Goal: Task Accomplishment & Management: Manage account settings

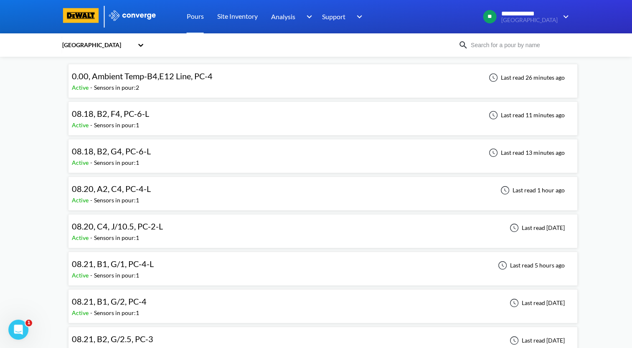
scroll to position [83, 0]
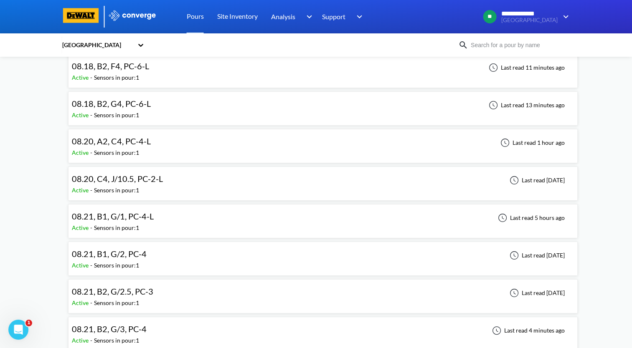
scroll to position [42, 0]
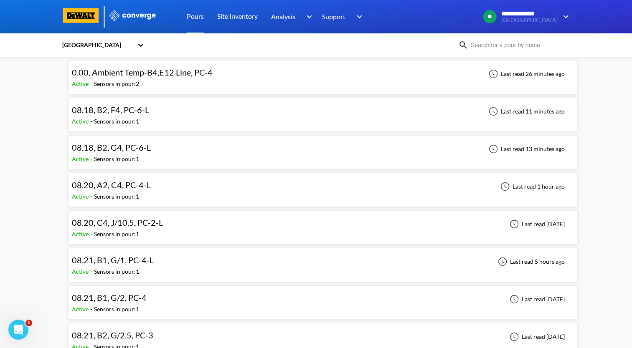
click at [153, 187] on div "08.20, A2, C4, PC-4-L Active - Sensors in pour: 1 Last read 1 hour ago" at bounding box center [323, 190] width 502 height 27
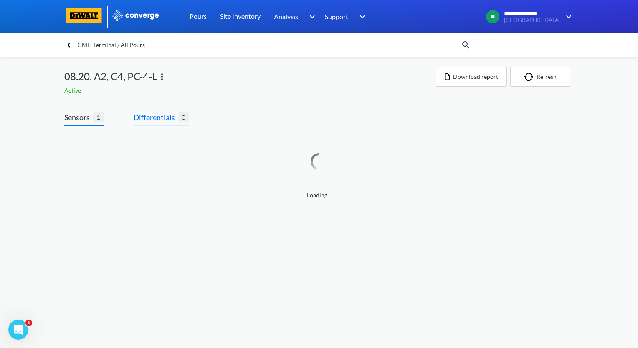
click at [149, 114] on span "Differentials" at bounding box center [156, 117] width 45 height 12
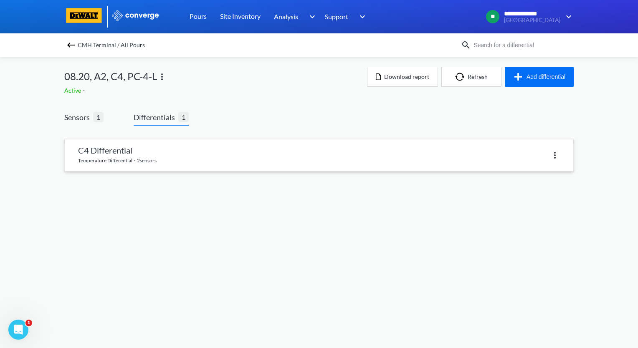
click at [119, 152] on link at bounding box center [319, 155] width 508 height 32
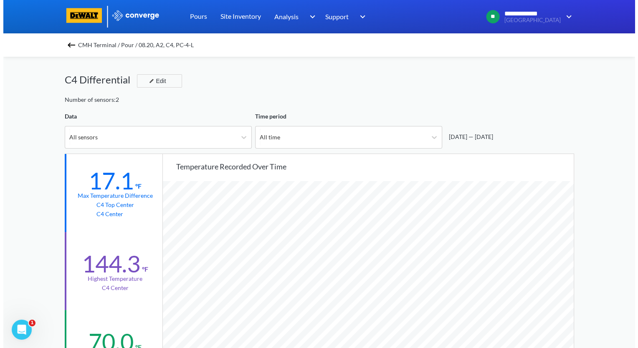
scroll to position [699, 631]
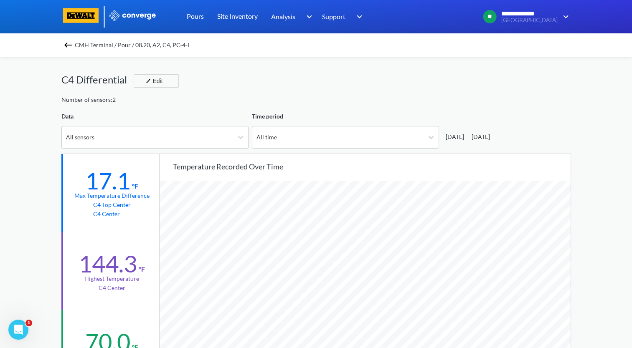
click at [73, 48] on img at bounding box center [68, 45] width 10 height 10
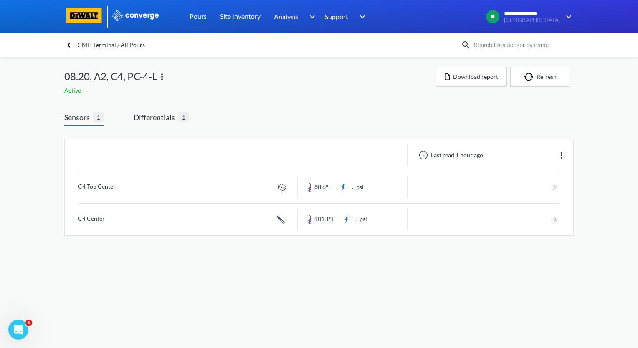
click at [163, 80] on img at bounding box center [162, 77] width 10 height 10
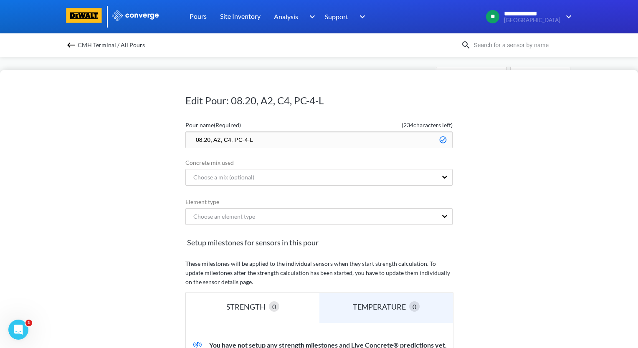
click at [191, 139] on input "08.20, A2, C4, PC-4-L" at bounding box center [318, 139] width 267 height 17
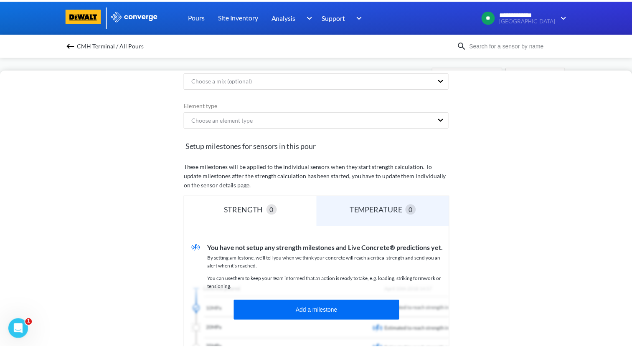
scroll to position [167, 0]
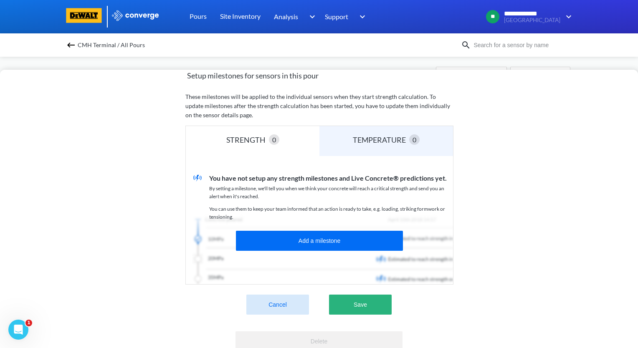
type input "zzz.08.20, A2, C4, PC-4-L"
click at [351, 306] on button "Save" at bounding box center [360, 305] width 63 height 20
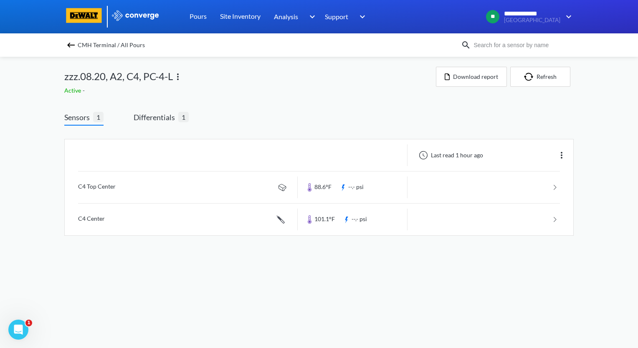
click at [72, 46] on img at bounding box center [71, 45] width 10 height 10
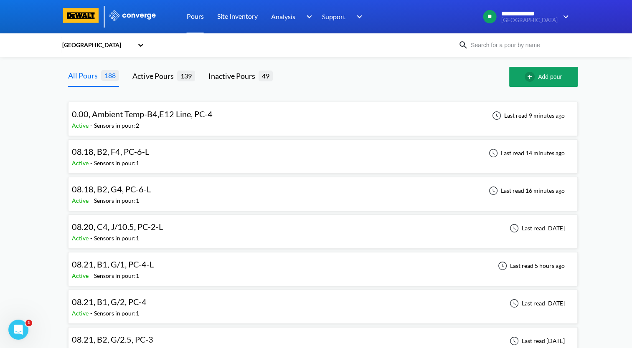
click at [150, 156] on div "08.18, B2, F4, PC-6-L" at bounding box center [112, 151] width 81 height 13
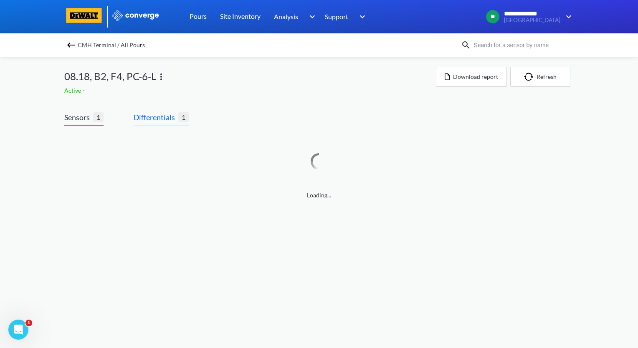
click at [163, 117] on span "Differentials" at bounding box center [156, 117] width 45 height 12
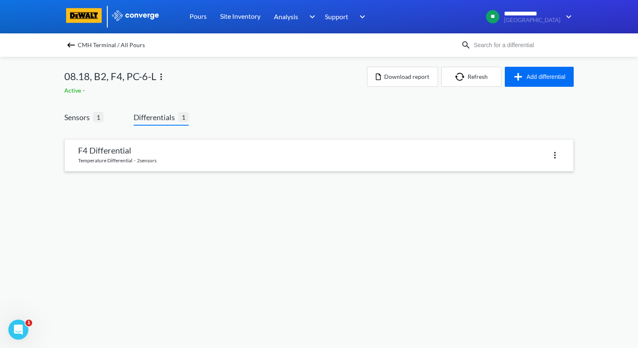
click at [172, 158] on link at bounding box center [319, 155] width 508 height 32
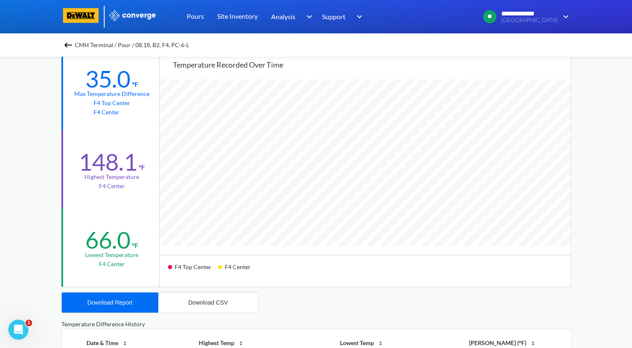
scroll to position [167, 0]
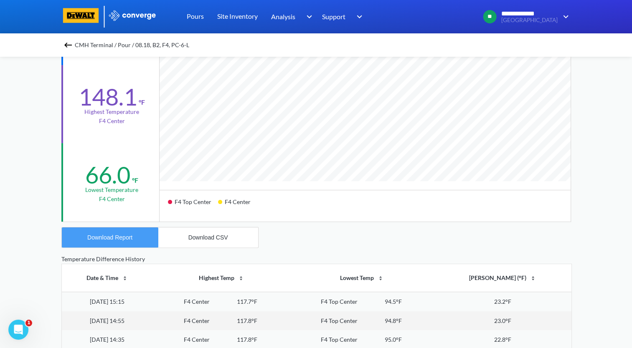
click at [117, 238] on div "Download Report" at bounding box center [109, 237] width 45 height 7
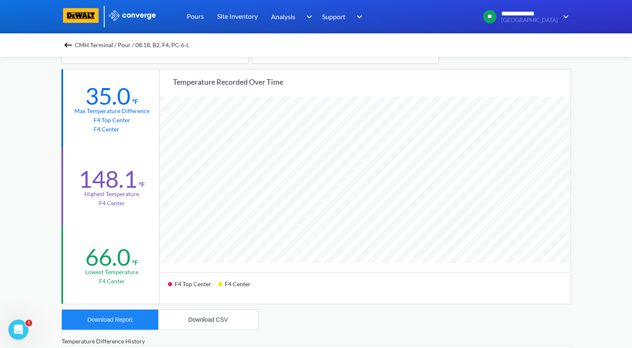
scroll to position [83, 0]
click at [68, 47] on img at bounding box center [68, 45] width 10 height 10
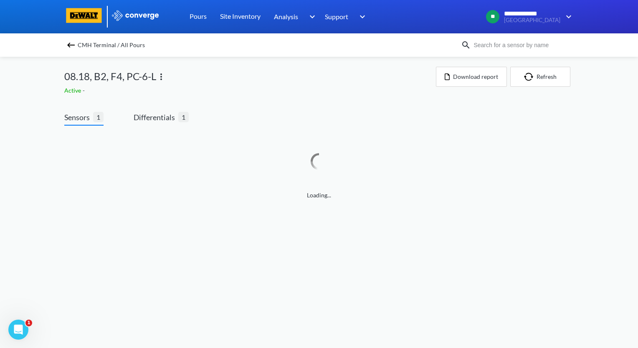
click at [159, 76] on img at bounding box center [161, 77] width 10 height 10
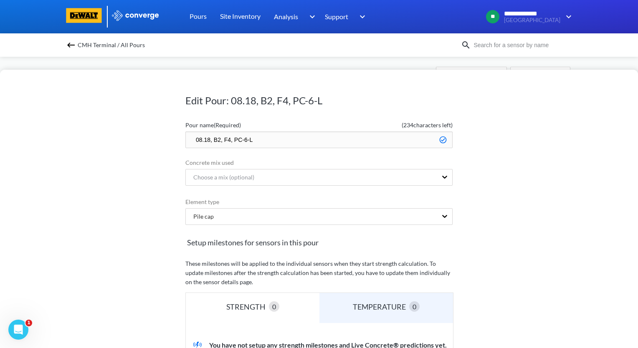
click at [192, 139] on input "08.18, B2, F4, PC-6-L" at bounding box center [318, 139] width 267 height 17
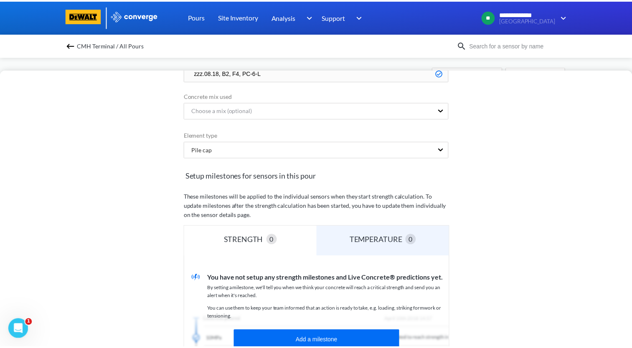
scroll to position [167, 0]
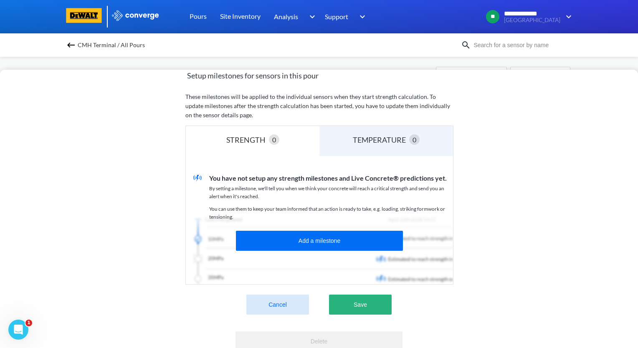
type input "zzz.08.18, B2, F4, PC-6-L"
click at [357, 305] on button "Save" at bounding box center [360, 305] width 63 height 20
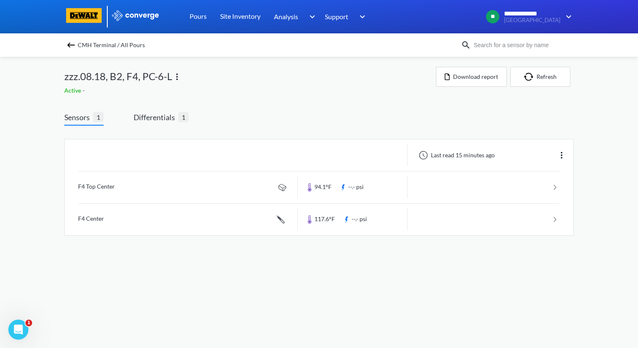
click at [72, 46] on img at bounding box center [71, 45] width 10 height 10
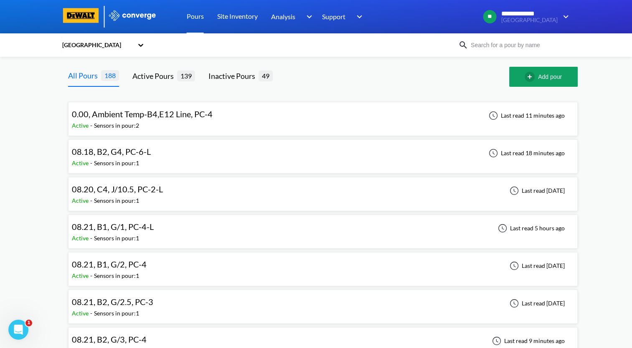
click at [180, 157] on div "08.18, B2, G4, PC-6-L Active - Sensors in pour: 1 Last read 18 minutes ago" at bounding box center [323, 156] width 502 height 27
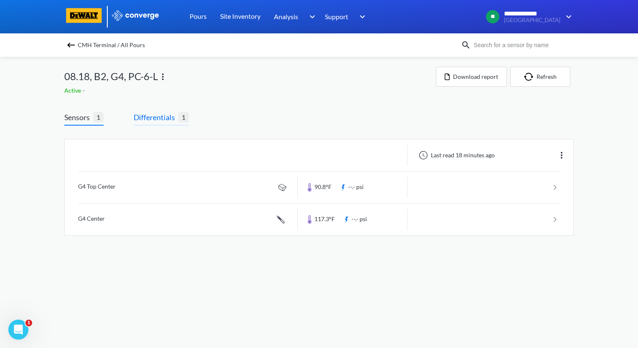
click at [175, 119] on span "Differentials" at bounding box center [156, 117] width 45 height 12
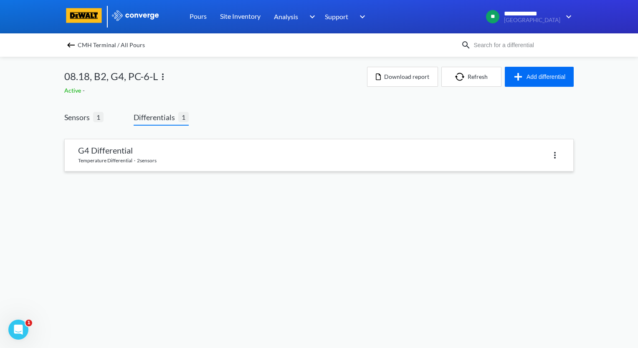
click at [185, 158] on link at bounding box center [319, 155] width 508 height 32
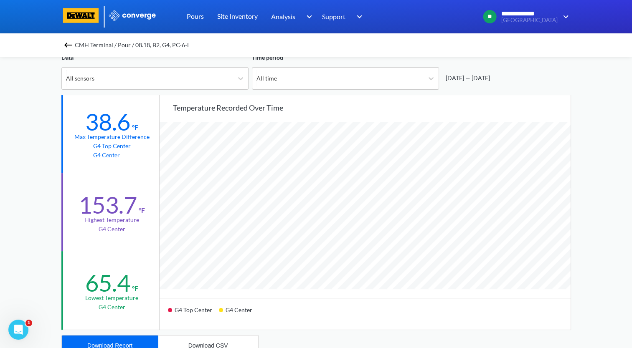
scroll to position [42, 0]
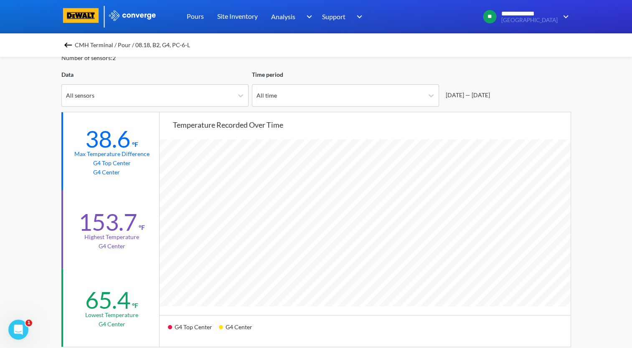
click at [73, 48] on img at bounding box center [68, 45] width 10 height 10
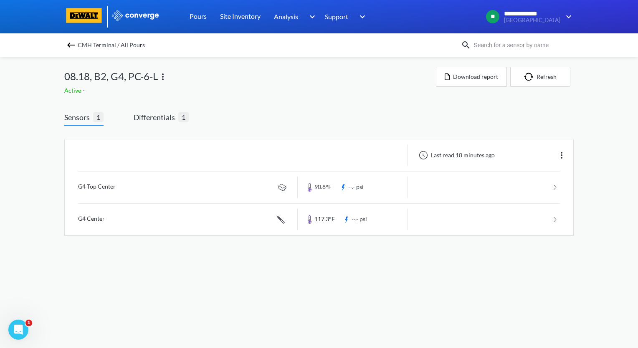
click at [162, 81] on img at bounding box center [163, 77] width 10 height 10
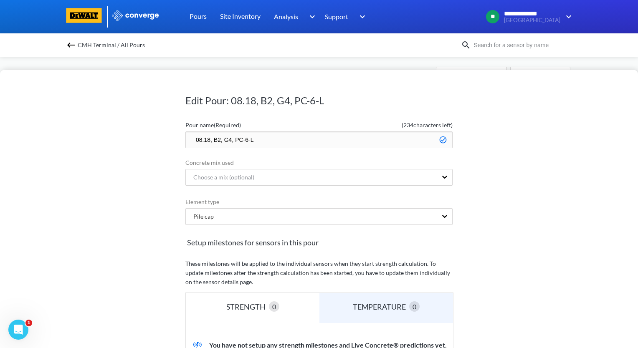
click at [192, 141] on input "08.18, B2, G4, PC-6-L" at bounding box center [318, 139] width 267 height 17
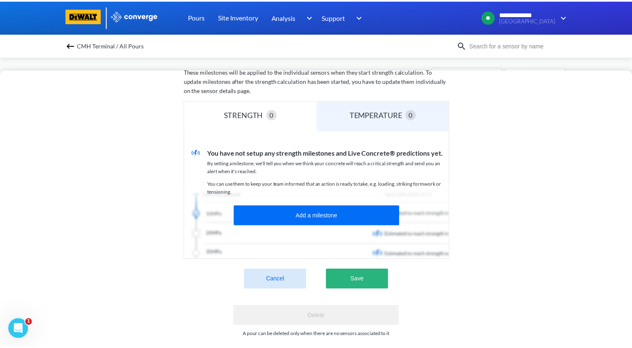
scroll to position [207, 0]
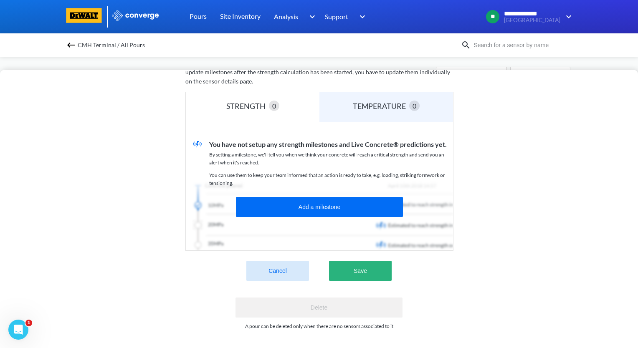
type input "zzz.08.18, B2, G4, PC-6-L"
click at [356, 261] on button "Save" at bounding box center [360, 271] width 63 height 20
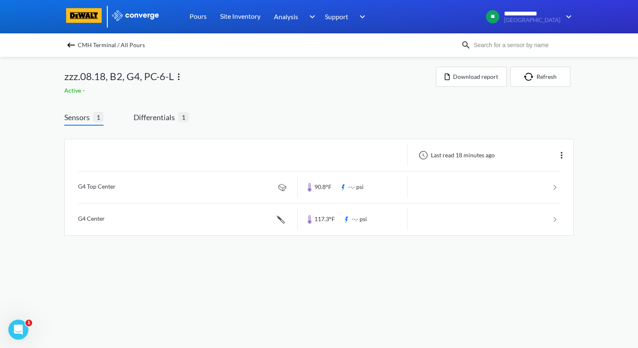
click at [70, 44] on img at bounding box center [71, 45] width 10 height 10
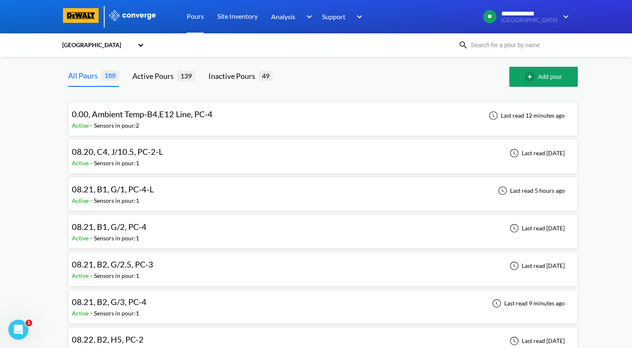
click at [171, 195] on div "08.21, B1, G/1, PC-4-L Active - Sensors in pour: 1 Last read 5 hours ago" at bounding box center [323, 194] width 502 height 27
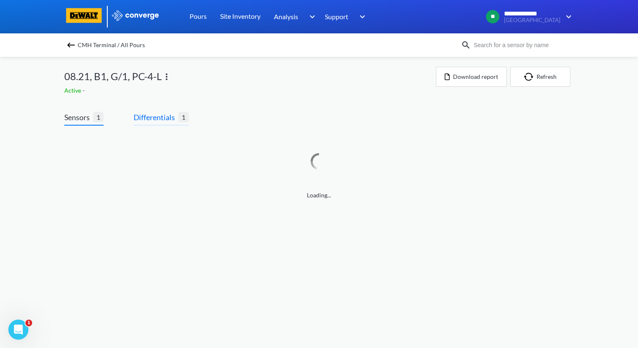
click at [158, 114] on span "Differentials" at bounding box center [156, 117] width 45 height 12
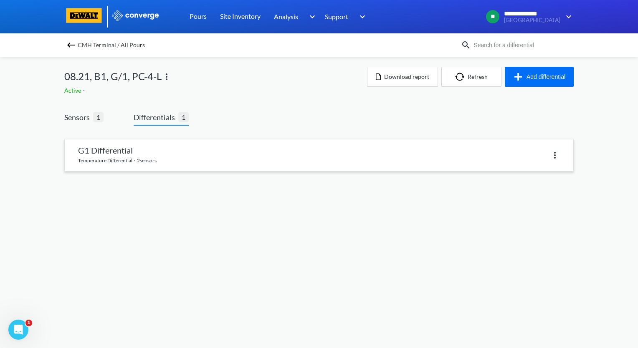
click at [159, 154] on link at bounding box center [319, 155] width 508 height 32
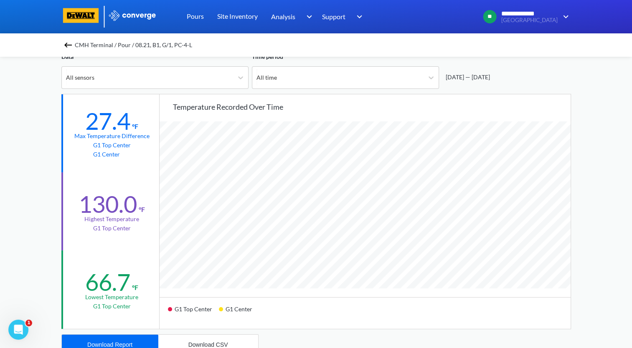
scroll to position [125, 0]
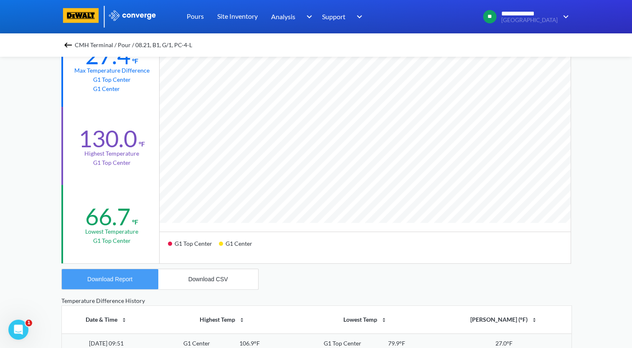
click at [125, 282] on div "Download Report" at bounding box center [109, 279] width 45 height 7
click at [43, 147] on div "**********" at bounding box center [316, 225] width 632 height 700
click at [73, 46] on img at bounding box center [68, 45] width 10 height 10
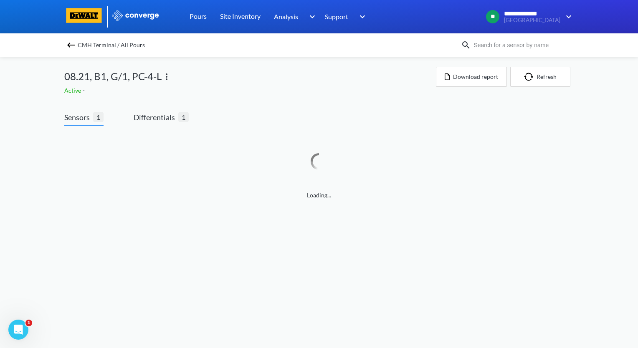
click at [166, 74] on img at bounding box center [167, 77] width 10 height 10
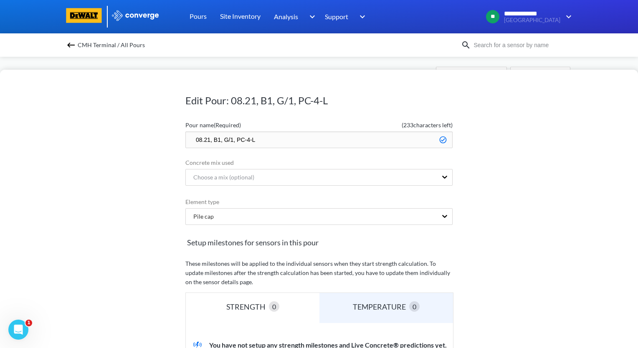
click at [193, 138] on input "08.21, B1, G/1, PC-4-L" at bounding box center [318, 139] width 267 height 17
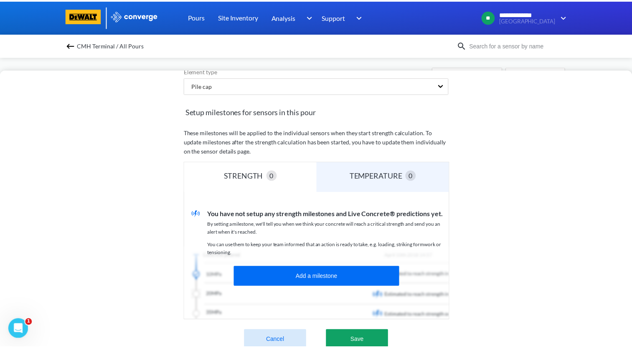
scroll to position [167, 0]
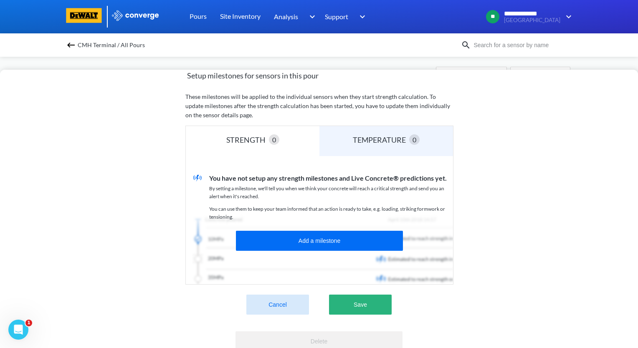
type input "zzz.08.21, B1, G/1, PC-4-L"
click at [370, 307] on button "Save" at bounding box center [360, 305] width 63 height 20
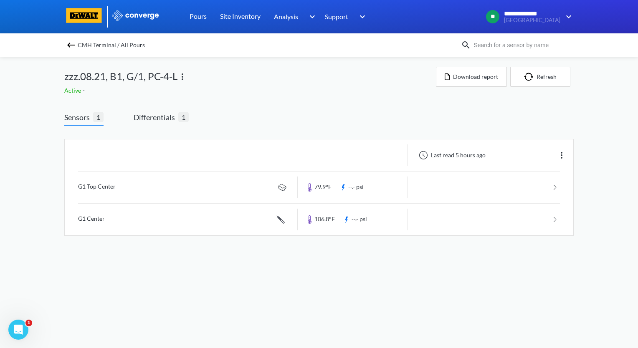
click at [71, 46] on img at bounding box center [71, 45] width 10 height 10
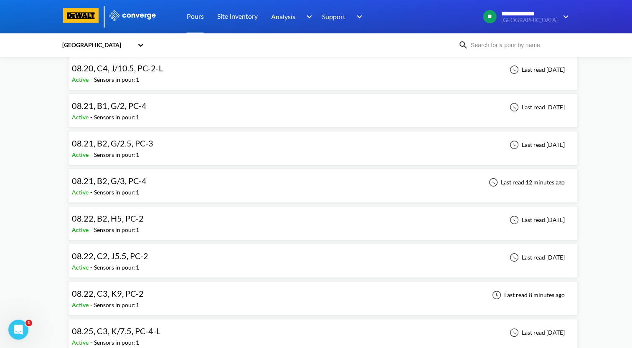
scroll to position [42, 0]
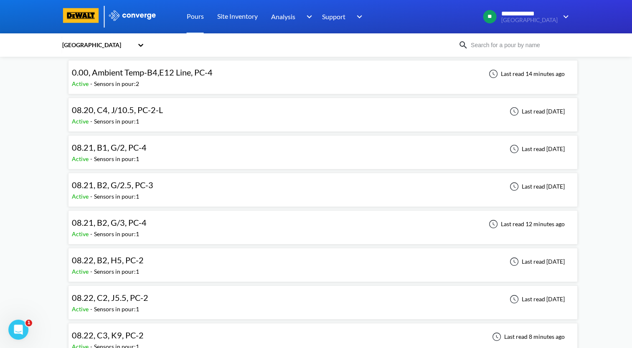
click at [199, 226] on div "08.21, B2, G/3, PC-4 Active - Sensors in pour: 1 Last read 12 minutes ago" at bounding box center [323, 227] width 502 height 27
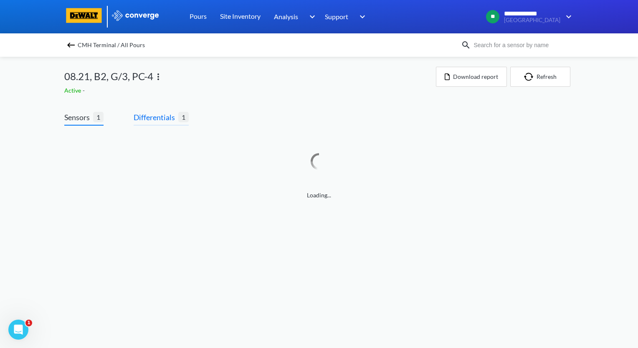
click at [163, 122] on span "Differentials" at bounding box center [156, 117] width 45 height 12
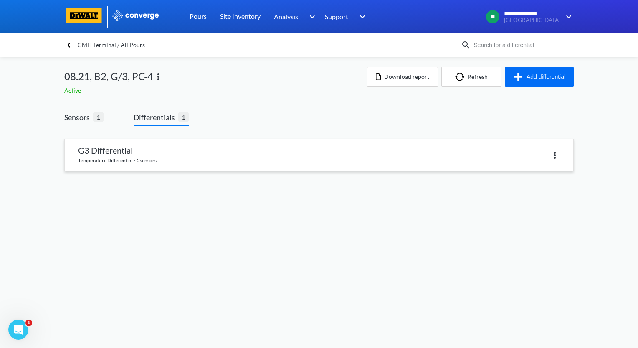
click at [177, 156] on link at bounding box center [319, 155] width 508 height 32
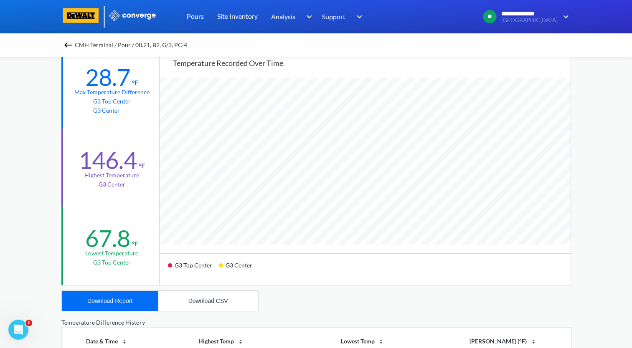
scroll to position [167, 0]
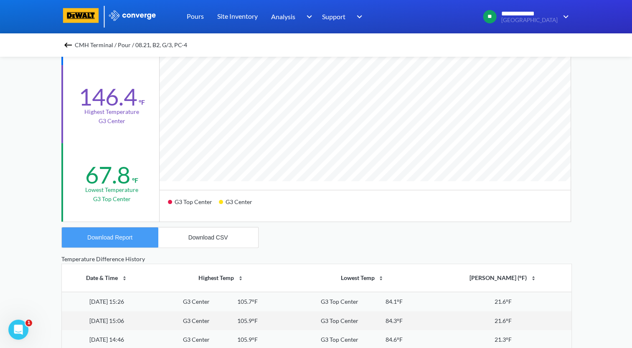
click at [104, 237] on div "Download Report" at bounding box center [109, 237] width 45 height 7
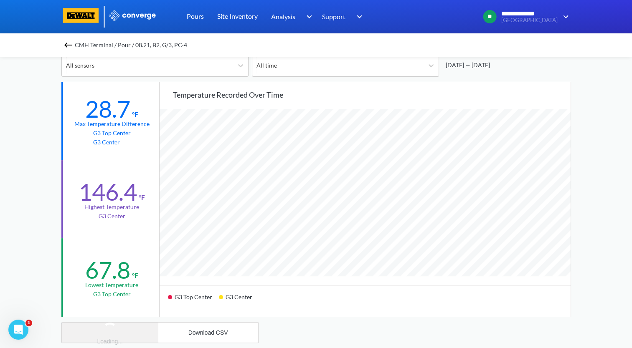
scroll to position [42, 0]
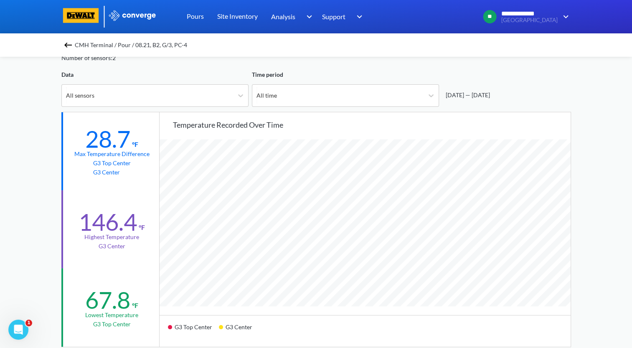
click at [70, 47] on img at bounding box center [68, 45] width 10 height 10
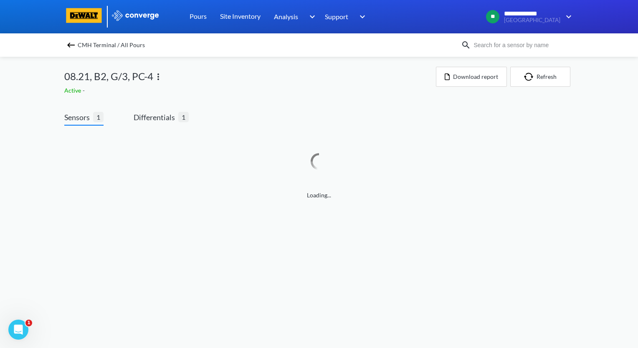
click at [158, 76] on img at bounding box center [158, 77] width 10 height 10
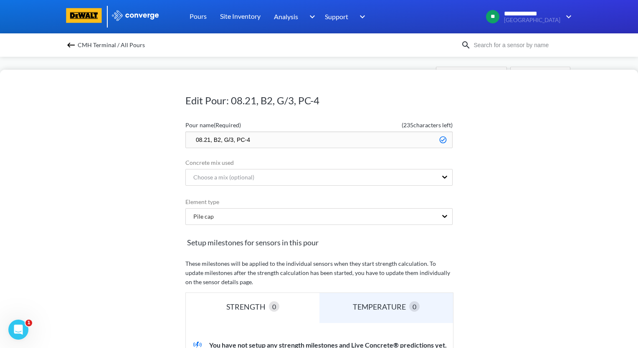
click at [192, 140] on input "08.21, B2, G/3, PC-4" at bounding box center [318, 139] width 267 height 17
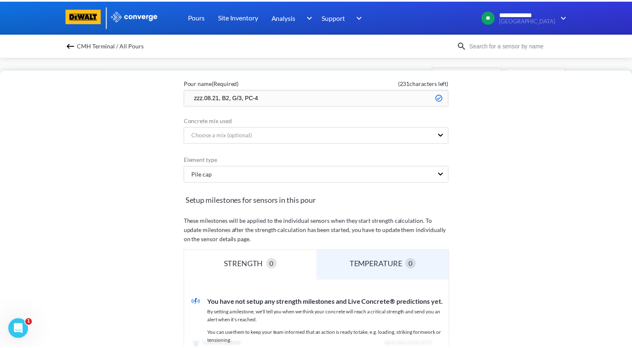
scroll to position [167, 0]
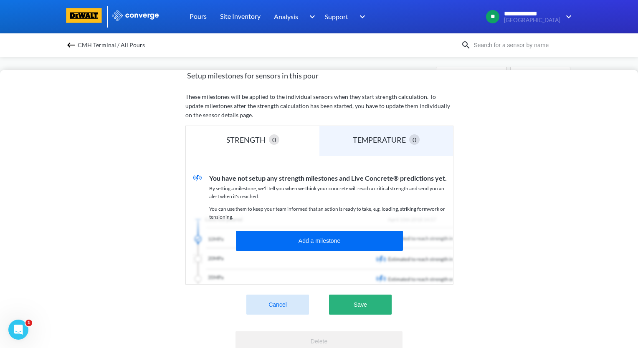
type input "zzz.08.21, B2, G/3, PC-4"
click at [373, 300] on button "Save" at bounding box center [360, 305] width 63 height 20
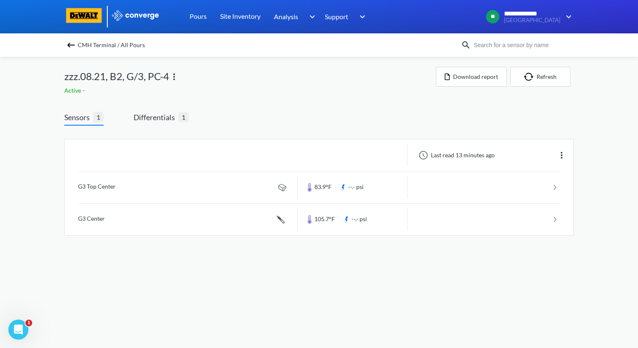
click at [72, 48] on img at bounding box center [71, 45] width 10 height 10
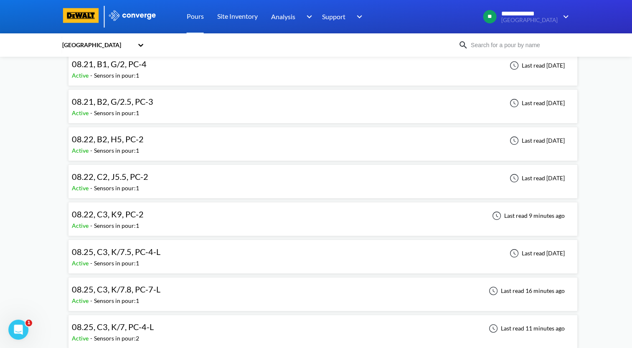
scroll to position [167, 0]
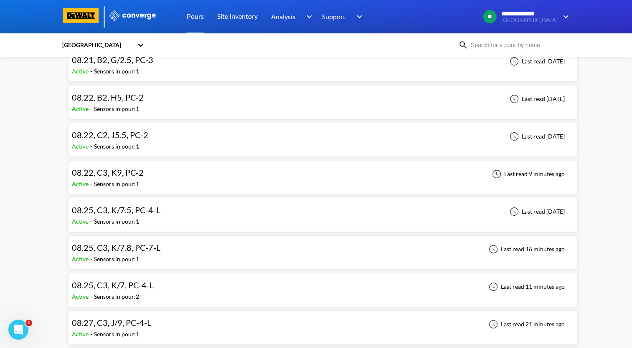
click at [172, 176] on div "08.22, C3, K9, PC-2 Active - Sensors in pour: 1 Last read 9 minutes ago" at bounding box center [323, 177] width 502 height 27
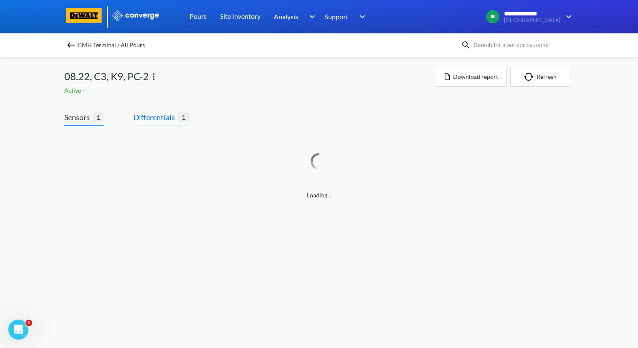
click at [167, 122] on span "Differentials" at bounding box center [156, 117] width 45 height 12
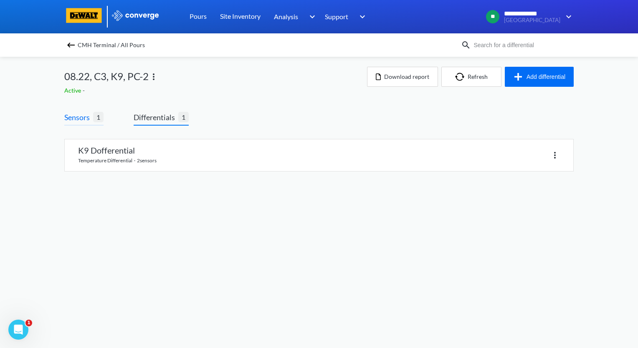
click at [94, 121] on span "1" at bounding box center [98, 117] width 10 height 10
click at [75, 115] on span "Sensors" at bounding box center [78, 117] width 29 height 12
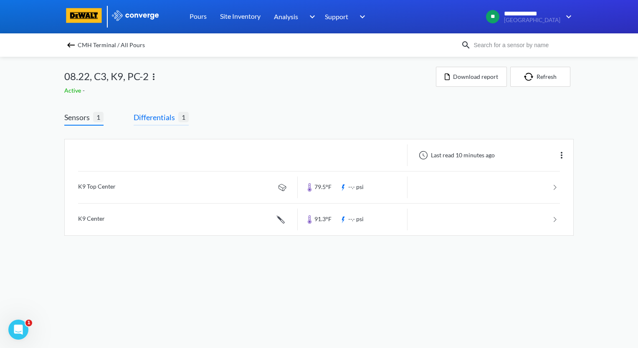
click at [162, 119] on span "Differentials" at bounding box center [156, 117] width 45 height 12
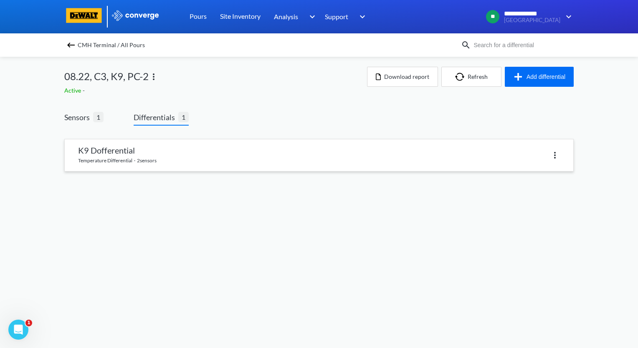
click at [154, 153] on link at bounding box center [319, 155] width 508 height 32
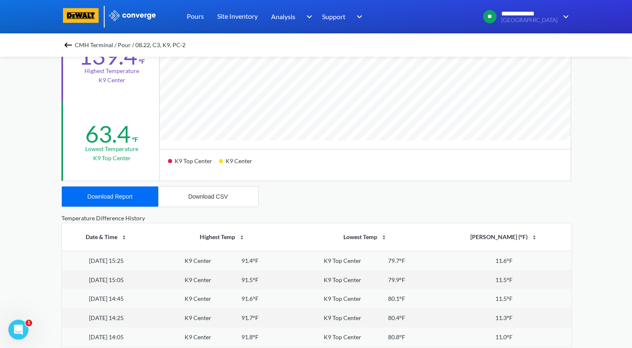
scroll to position [209, 0]
click at [116, 198] on div "Download Report" at bounding box center [109, 195] width 45 height 7
click at [35, 96] on div "**********" at bounding box center [316, 141] width 632 height 700
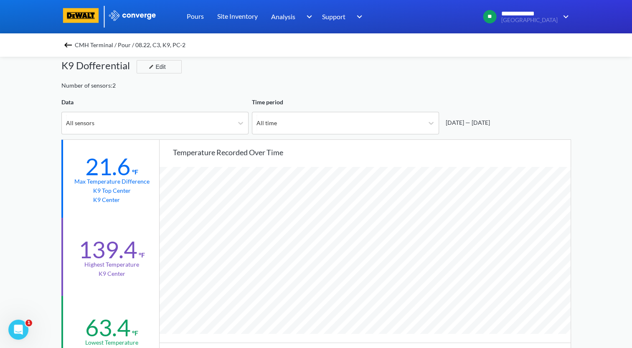
scroll to position [0, 0]
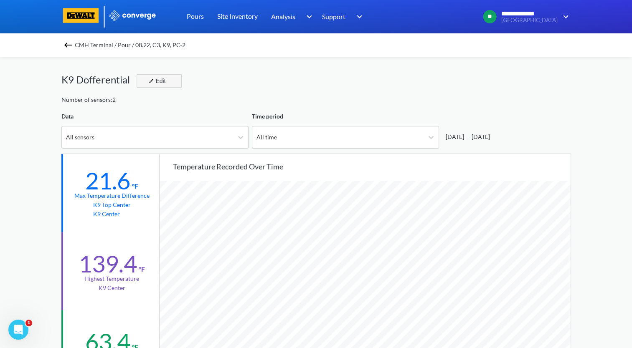
click at [152, 79] on img "button" at bounding box center [151, 80] width 5 height 5
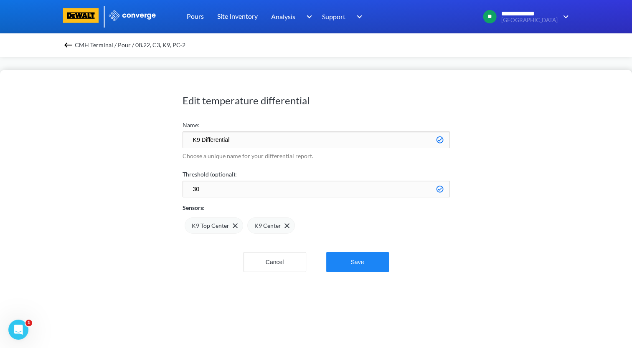
type input "K9 Differential"
click at [368, 262] on button "Save" at bounding box center [357, 262] width 63 height 20
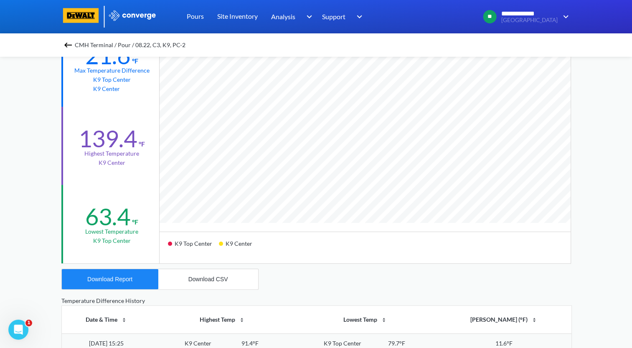
scroll to position [699, 631]
click at [109, 281] on div "Download Report" at bounding box center [109, 279] width 45 height 7
click at [68, 44] on img at bounding box center [68, 45] width 10 height 10
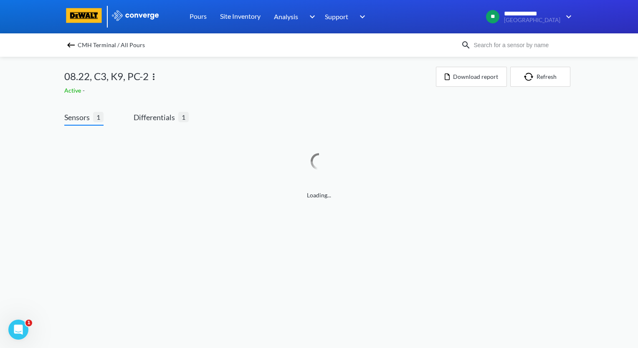
click at [153, 76] on img at bounding box center [154, 77] width 10 height 10
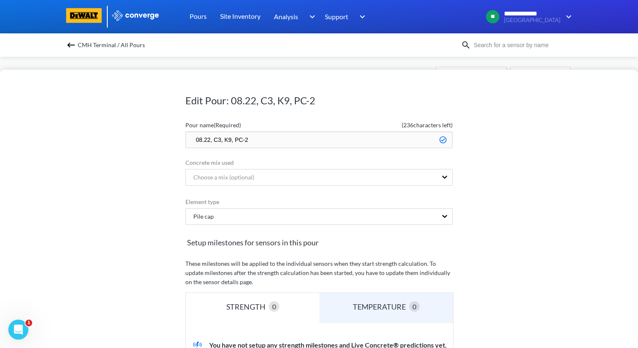
click at [191, 140] on input "08.22, C3, K9, PC-2" at bounding box center [318, 139] width 267 height 17
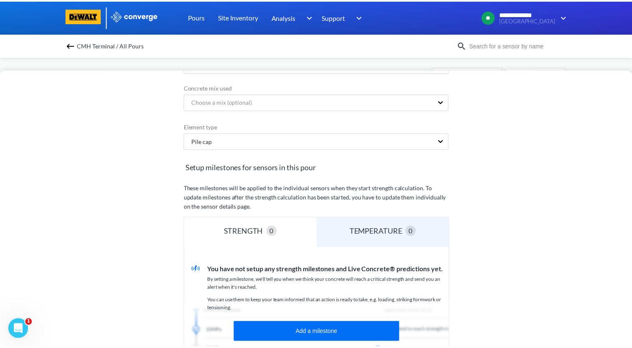
scroll to position [167, 0]
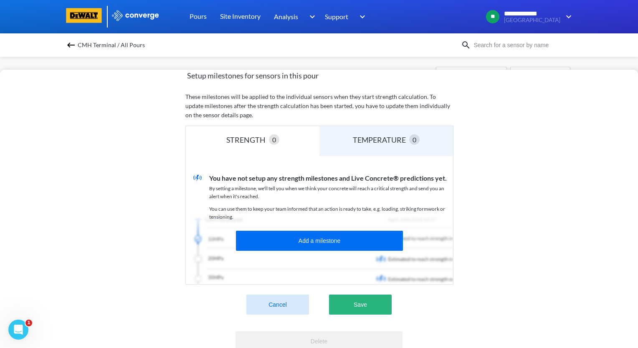
type input "zzz.08.22, C3, K9, PC-2"
click at [367, 309] on button "Save" at bounding box center [360, 305] width 63 height 20
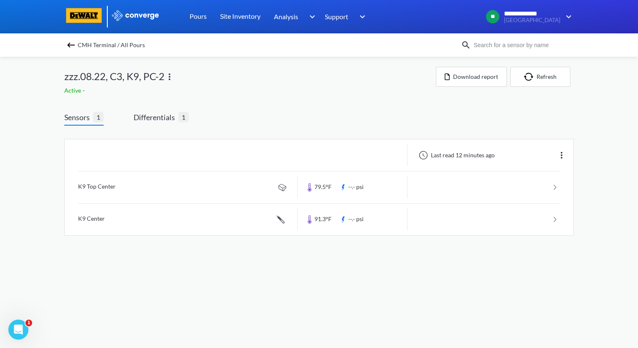
click at [70, 44] on img at bounding box center [71, 45] width 10 height 10
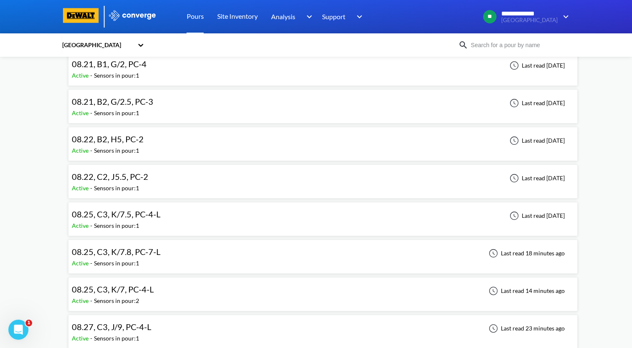
scroll to position [167, 0]
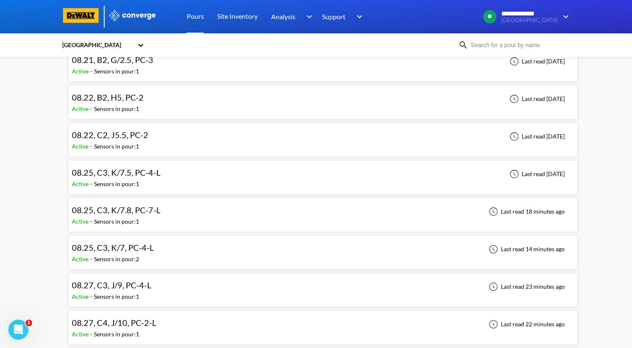
click at [195, 214] on div "08.25, C3, K/7.8, PC-7-L Active - Sensors in pour: 1 Last read 18 minutes ago" at bounding box center [323, 215] width 502 height 27
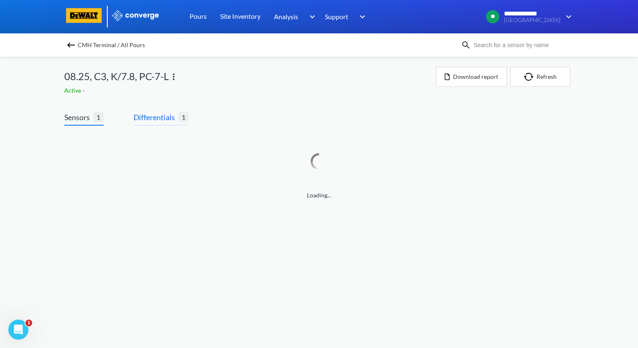
click at [161, 116] on span "Differentials" at bounding box center [156, 117] width 45 height 12
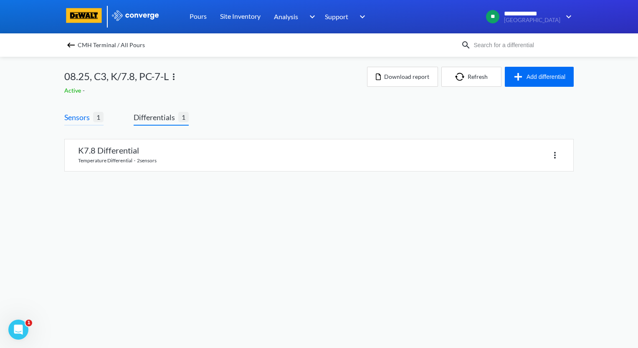
click at [83, 121] on span "Sensors" at bounding box center [78, 117] width 29 height 12
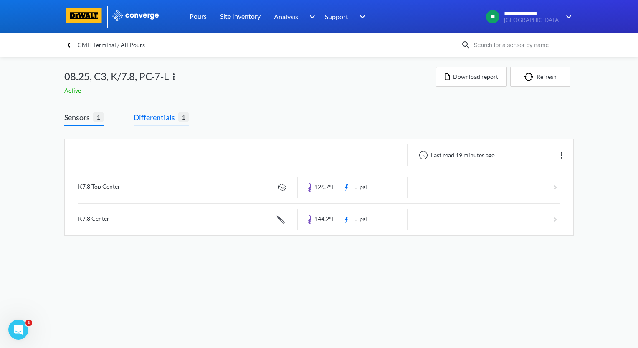
click at [167, 118] on span "Differentials" at bounding box center [156, 117] width 45 height 12
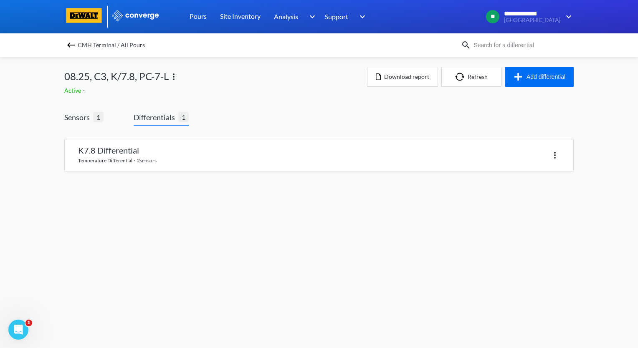
click at [70, 45] on img at bounding box center [71, 45] width 10 height 10
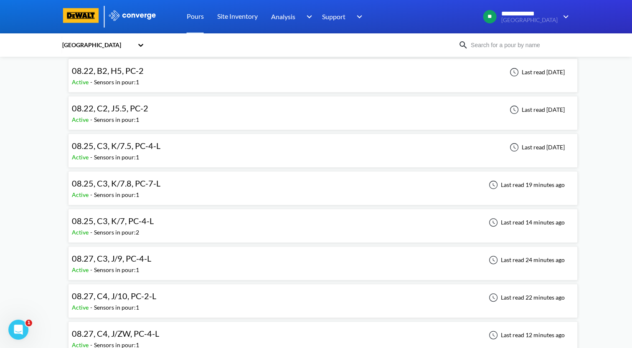
scroll to position [209, 0]
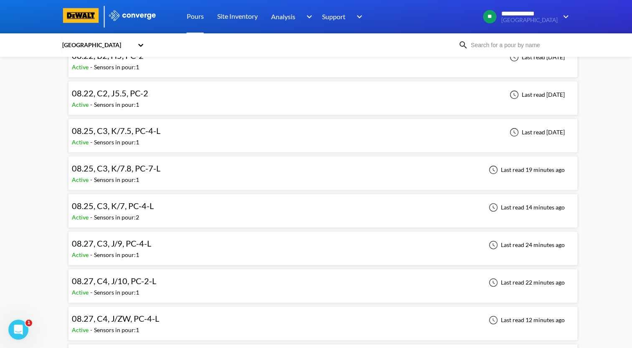
click at [181, 209] on div "08.25, C3, K/7, PC-4-L Active - Sensors in pour: 2 Last read 14 minutes ago" at bounding box center [323, 210] width 502 height 27
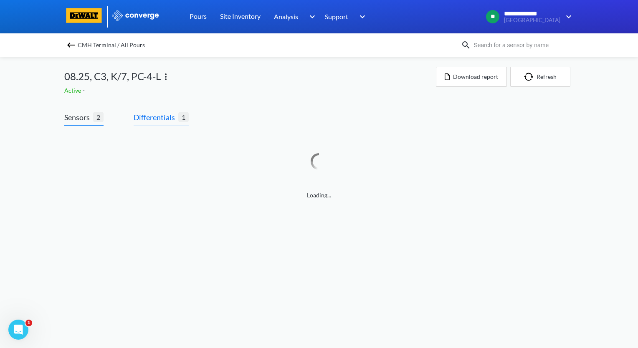
click at [162, 121] on span "Differentials" at bounding box center [156, 117] width 45 height 12
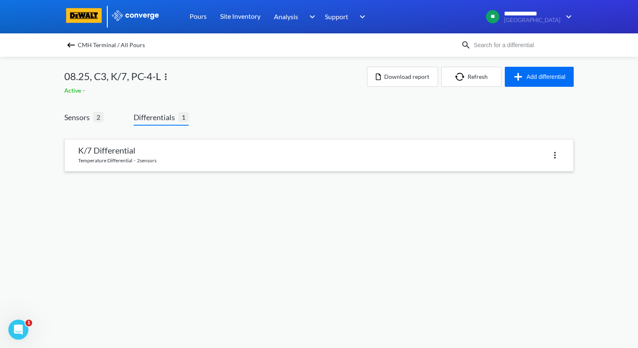
click at [162, 158] on link at bounding box center [319, 155] width 508 height 32
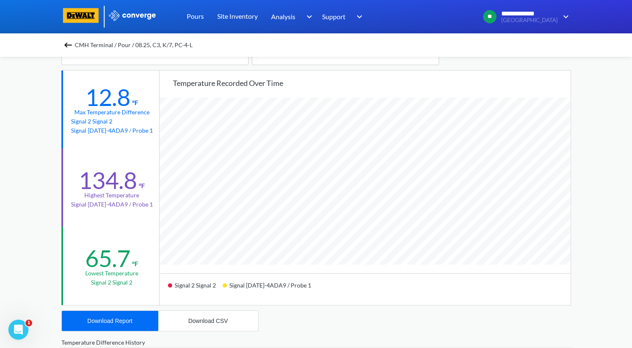
scroll to position [42, 0]
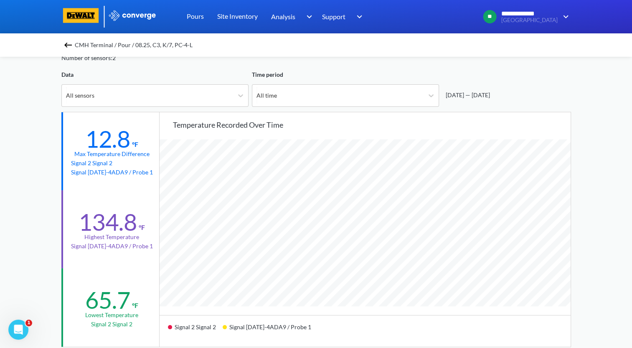
click at [70, 46] on img at bounding box center [68, 45] width 10 height 10
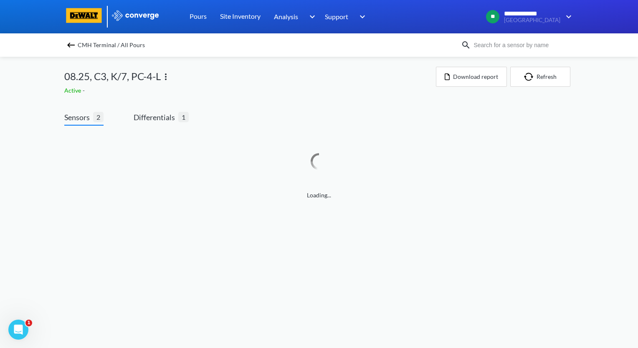
click at [71, 43] on img at bounding box center [71, 45] width 10 height 10
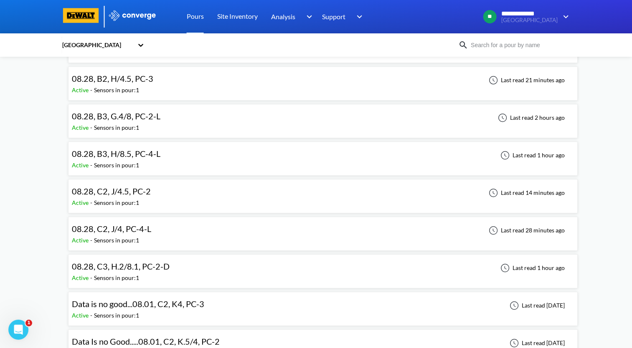
scroll to position [501, 0]
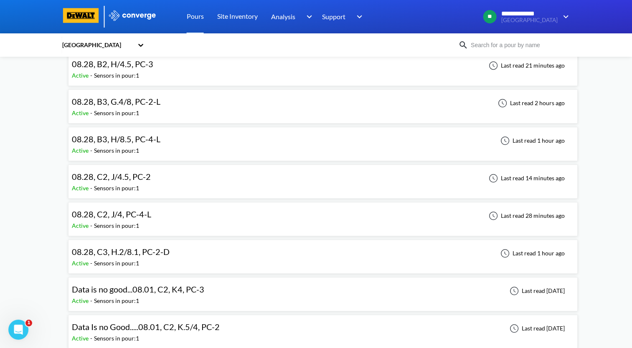
click at [187, 139] on div "08.28, B3, H/8.5, PC-4-L Active - Sensors in pour: 1 Last read 1 hour ago" at bounding box center [323, 144] width 502 height 27
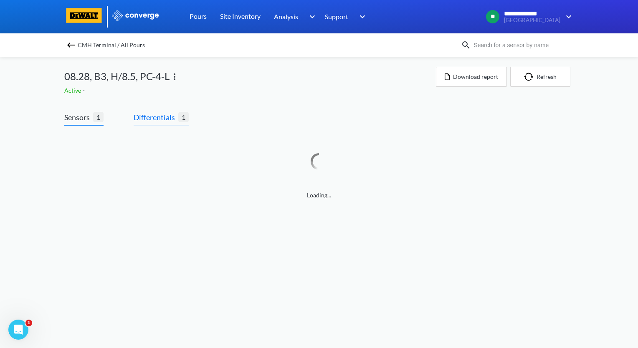
click at [167, 120] on span "Differentials" at bounding box center [156, 117] width 45 height 12
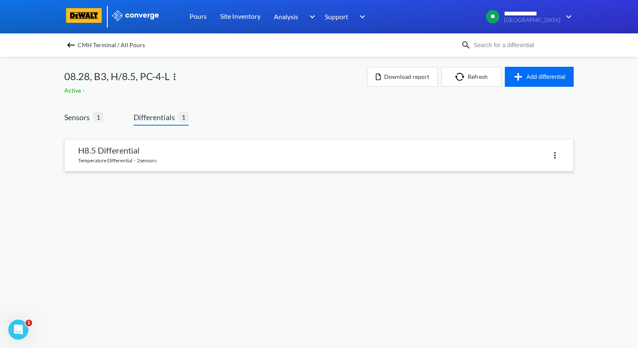
click at [169, 148] on link at bounding box center [319, 155] width 508 height 32
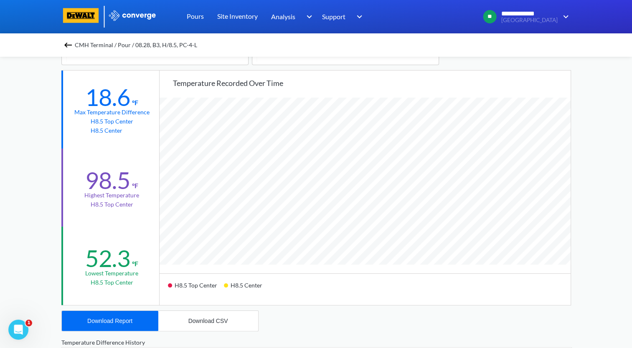
scroll to position [42, 0]
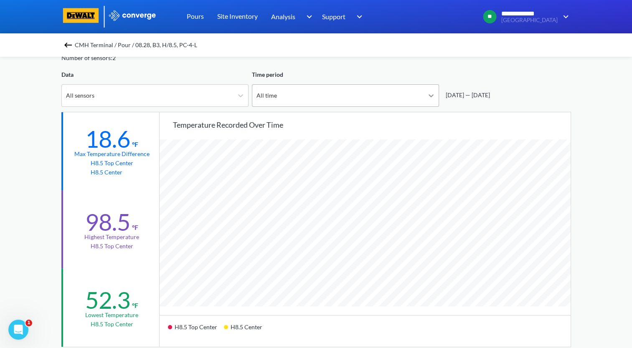
click at [436, 96] on div at bounding box center [430, 95] width 15 height 15
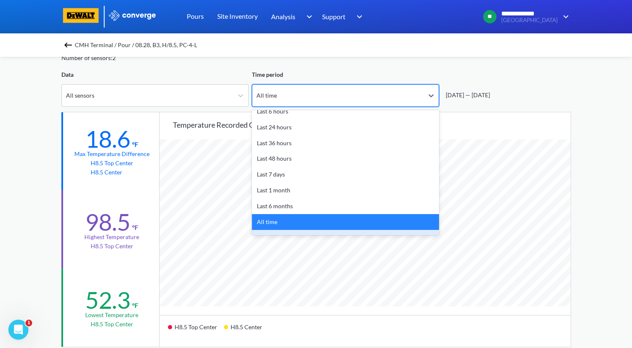
scroll to position [37, 0]
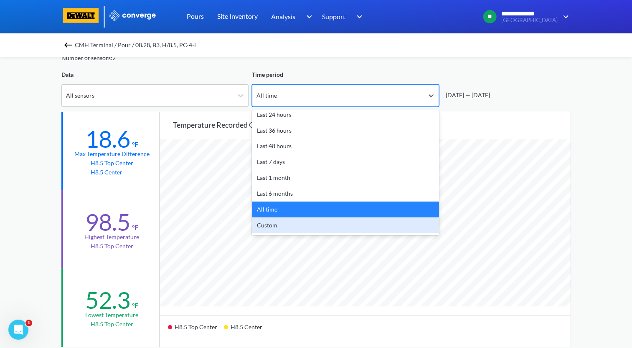
click at [328, 225] on div "Custom" at bounding box center [345, 225] width 187 height 16
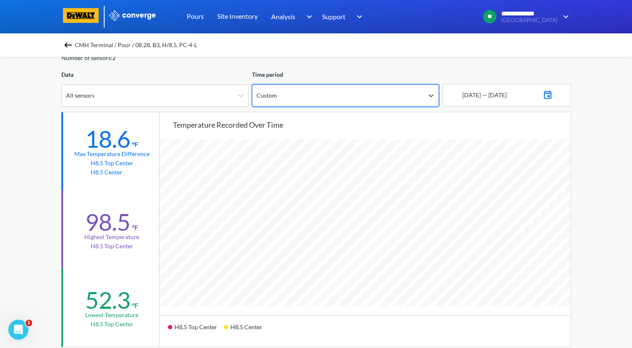
scroll to position [699, 631]
click at [552, 96] on img at bounding box center [547, 94] width 10 height 12
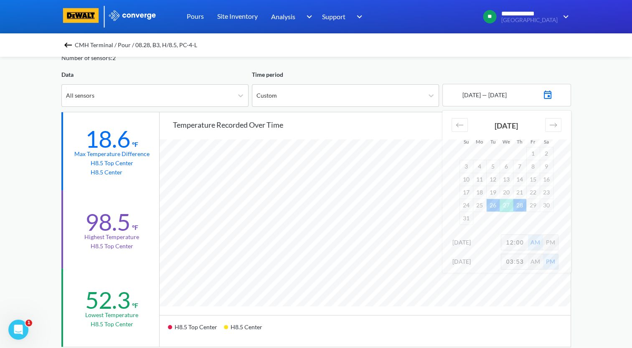
click at [522, 208] on td "28" at bounding box center [519, 205] width 13 height 13
click at [552, 129] on div "Move forward to switch to the next month." at bounding box center [553, 125] width 16 height 14
click at [518, 155] on td "4" at bounding box center [519, 153] width 13 height 13
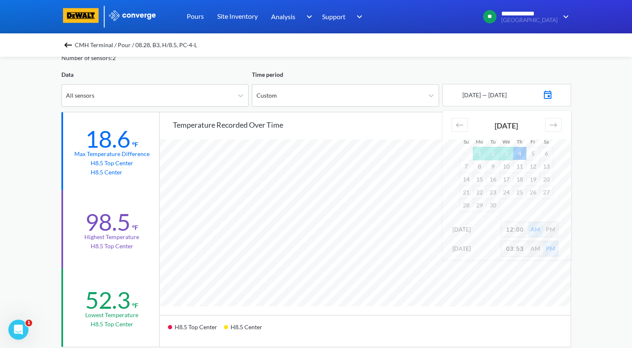
drag, startPoint x: 524, startPoint y: 231, endPoint x: 501, endPoint y: 233, distance: 23.4
click at [501, 233] on input "12:00" at bounding box center [514, 229] width 27 height 15
click at [597, 146] on div "**********" at bounding box center [316, 308] width 632 height 700
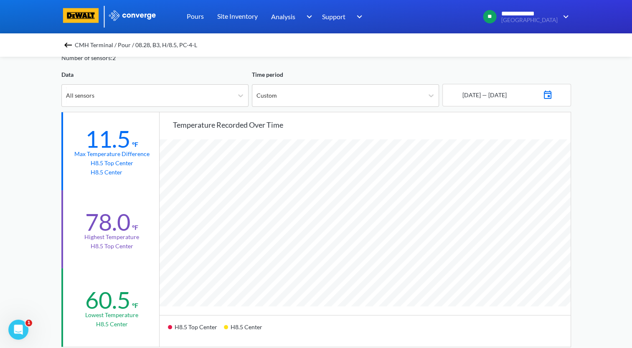
click at [552, 96] on img at bounding box center [547, 94] width 10 height 12
click at [613, 132] on div "**********" at bounding box center [316, 308] width 632 height 700
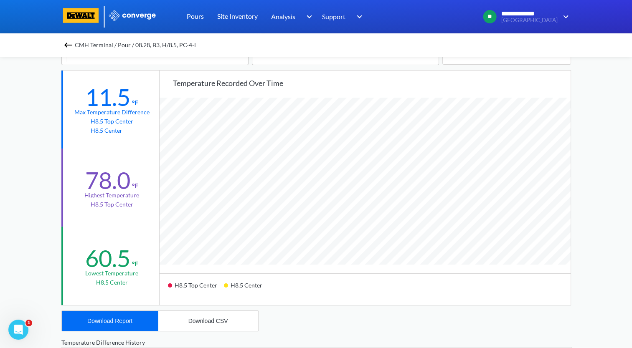
scroll to position [0, 0]
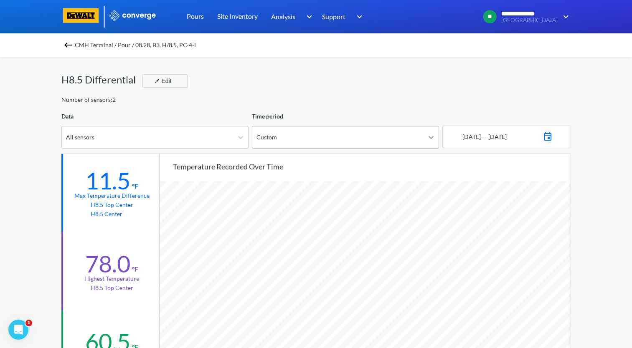
click at [424, 139] on div at bounding box center [430, 137] width 15 height 15
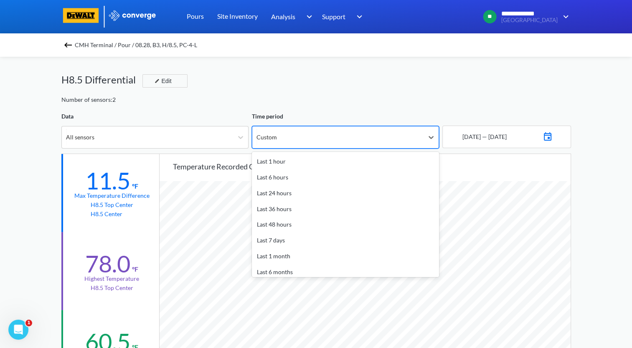
scroll to position [37, 0]
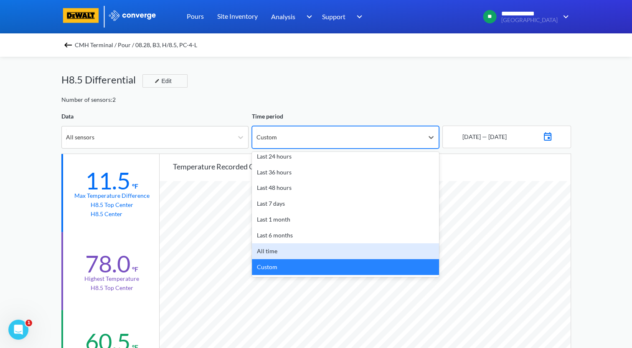
click at [296, 249] on div "All time" at bounding box center [345, 251] width 187 height 16
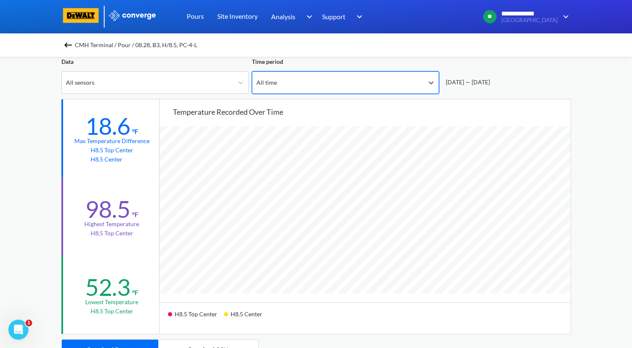
scroll to position [42, 0]
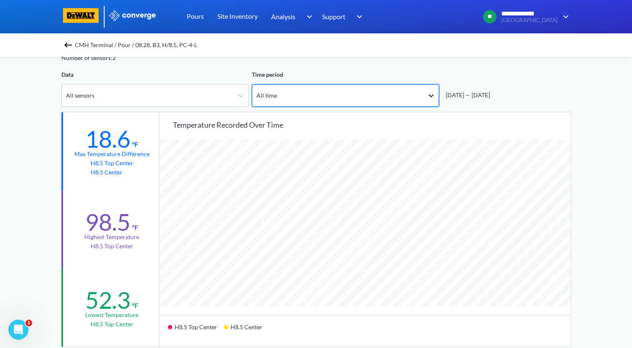
click at [432, 99] on icon at bounding box center [431, 95] width 8 height 8
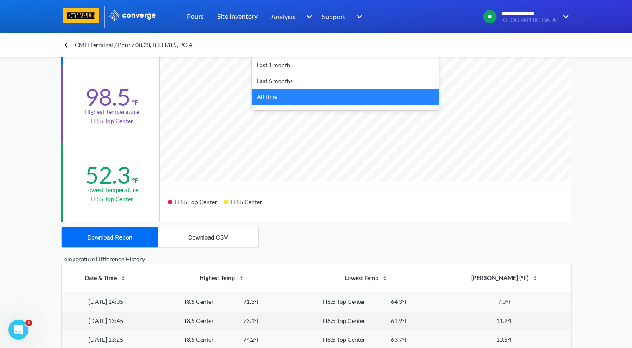
scroll to position [37, 0]
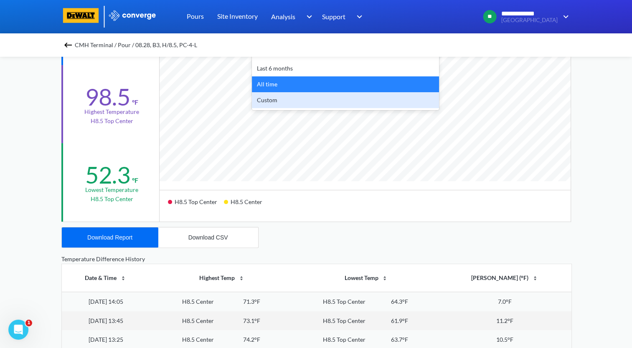
click at [344, 101] on div "Custom" at bounding box center [345, 100] width 187 height 16
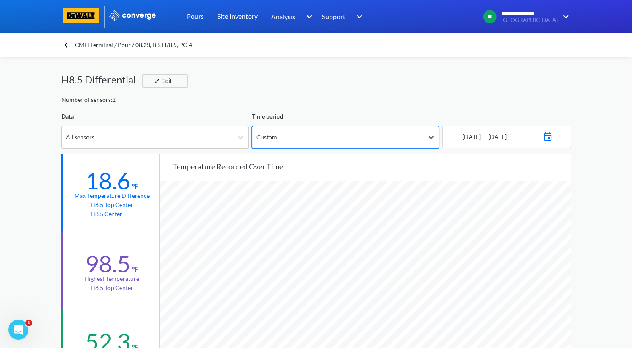
scroll to position [699, 631]
click at [550, 136] on img at bounding box center [547, 136] width 10 height 12
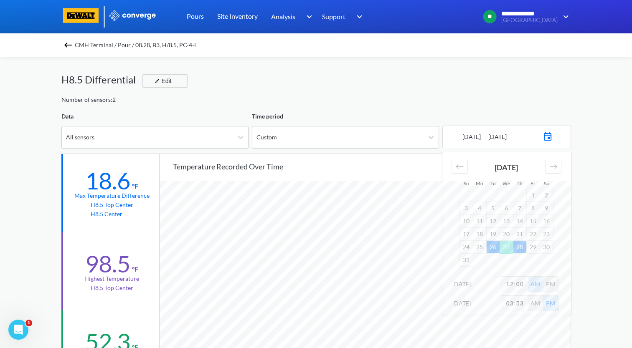
click at [517, 247] on td "28" at bounding box center [519, 246] width 13 height 13
click at [560, 169] on div "Move forward to switch to the next month." at bounding box center [553, 167] width 16 height 14
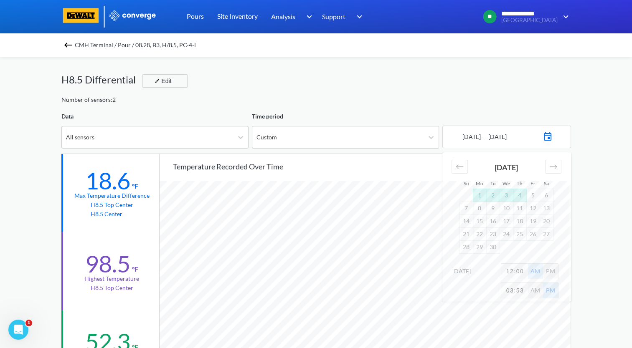
click at [522, 197] on td "4" at bounding box center [519, 195] width 13 height 13
drag, startPoint x: 525, startPoint y: 270, endPoint x: 483, endPoint y: 273, distance: 41.4
click at [483, 273] on div "[DATE] 12:00 AM PM" at bounding box center [506, 272] width 129 height 19
type input "2"
click at [554, 269] on div "PM" at bounding box center [550, 271] width 15 height 15
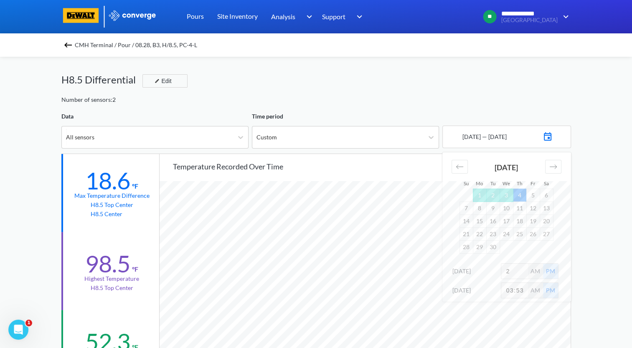
click at [601, 273] on div "**********" at bounding box center [316, 350] width 632 height 700
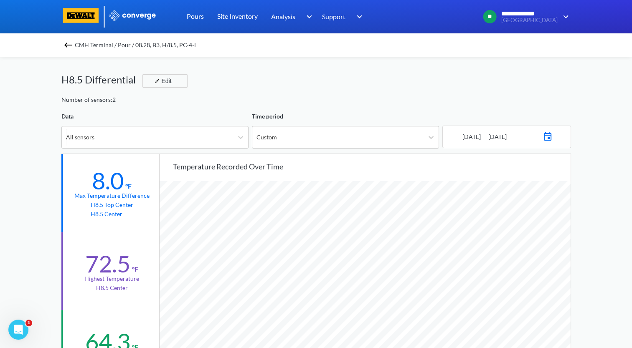
click at [552, 135] on img at bounding box center [547, 136] width 10 height 12
click at [612, 266] on div "**********" at bounding box center [316, 350] width 632 height 700
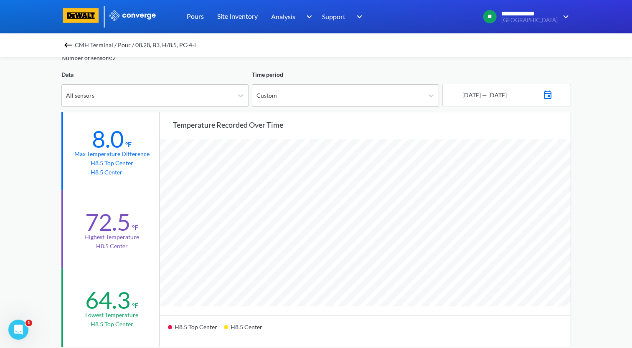
scroll to position [42, 0]
click at [552, 98] on img at bounding box center [547, 94] width 10 height 12
drag, startPoint x: 523, startPoint y: 241, endPoint x: 484, endPoint y: 244, distance: 39.3
click at [484, 244] on div "[DATE] 02:00 AM PM" at bounding box center [506, 244] width 129 height 19
type input "12:"
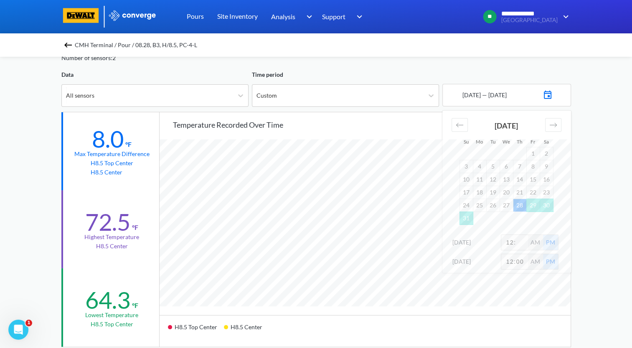
click at [604, 202] on div "**********" at bounding box center [316, 308] width 632 height 700
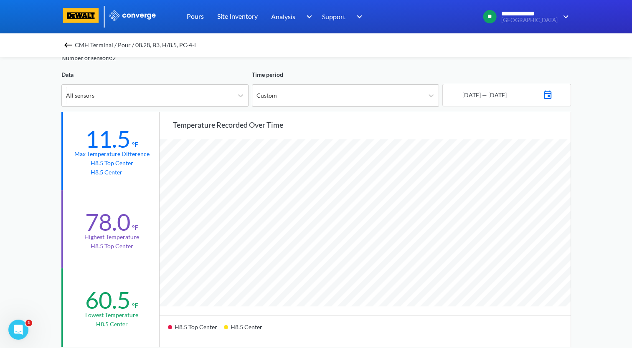
scroll to position [699, 631]
click at [552, 96] on img at bounding box center [547, 94] width 10 height 12
drag, startPoint x: 525, startPoint y: 241, endPoint x: 493, endPoint y: 247, distance: 32.6
click at [493, 247] on div "[DATE] 12:00 AM PM" at bounding box center [506, 244] width 129 height 19
type input "2"
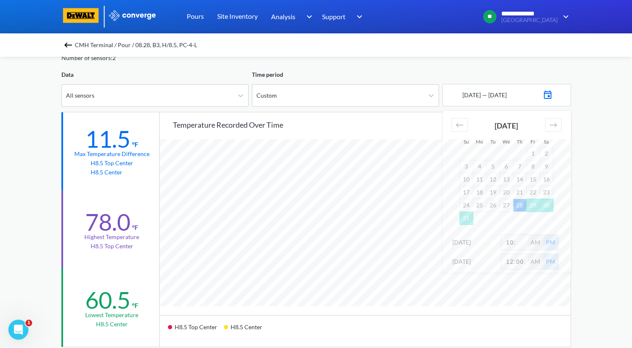
type input "10:"
click at [538, 243] on div "AM" at bounding box center [535, 242] width 15 height 15
click at [609, 222] on div "**********" at bounding box center [316, 308] width 632 height 700
click at [70, 43] on img at bounding box center [68, 45] width 10 height 10
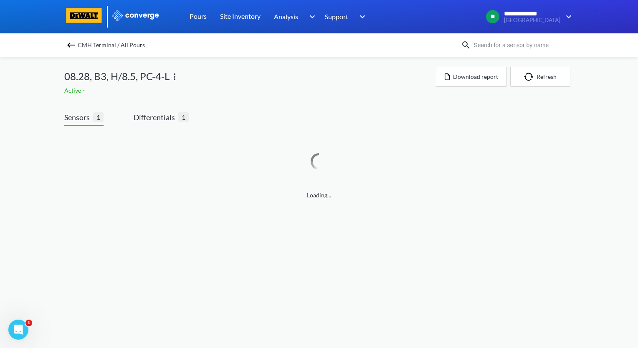
click at [68, 46] on img at bounding box center [71, 45] width 10 height 10
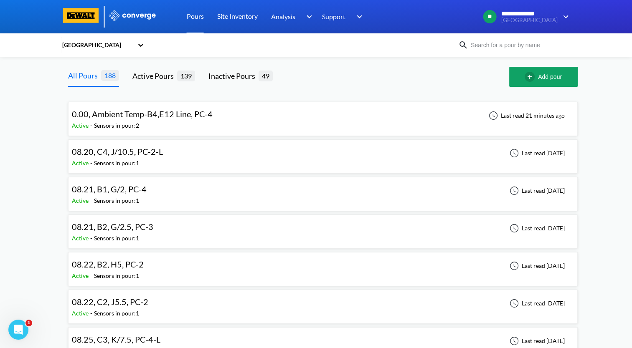
click at [225, 121] on div "0.00, Ambient Temp-B4,E12 Line, PC-4 Active - Sensors in pour: 2 Last read 21 m…" at bounding box center [323, 119] width 502 height 27
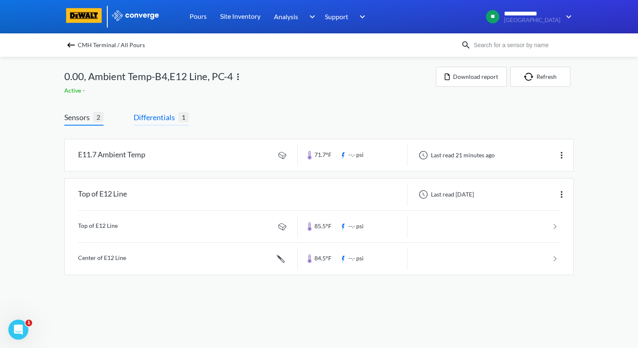
click at [156, 122] on span "Differentials" at bounding box center [156, 117] width 45 height 12
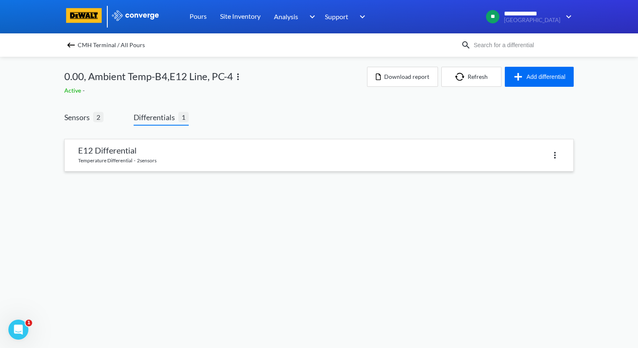
click at [168, 157] on link at bounding box center [319, 155] width 508 height 32
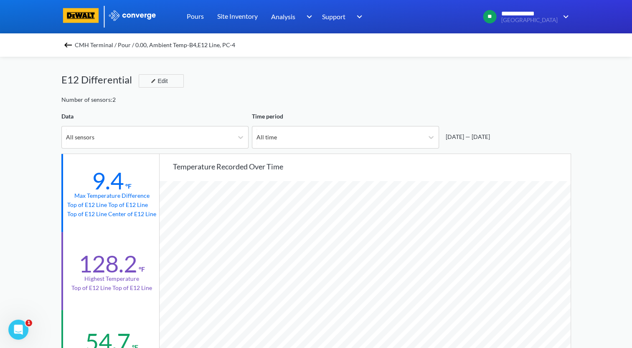
click at [72, 46] on img at bounding box center [68, 45] width 10 height 10
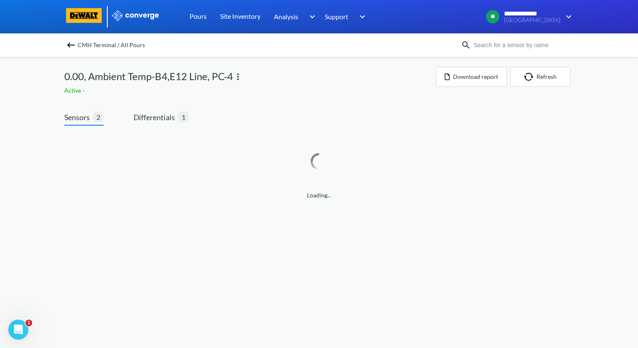
click at [236, 79] on img at bounding box center [238, 77] width 10 height 10
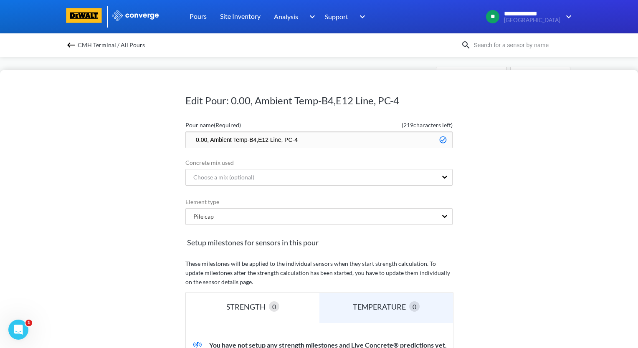
click at [187, 140] on input "0.00, Ambient Temp-B4,E12 Line, PC-4" at bounding box center [318, 139] width 267 height 17
type input "0.00, Ambient Temp-B4,E12 Line, PC-4"
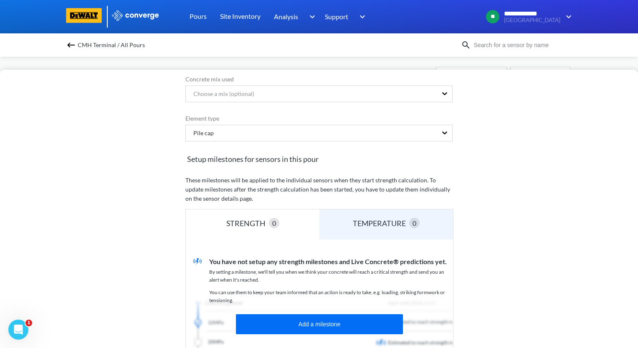
click at [518, 230] on div "Edit Pour: 0.00, Ambient Temp-B4,E12 Line, PC-4 Pour name (Required) ( 219 char…" at bounding box center [319, 209] width 638 height 278
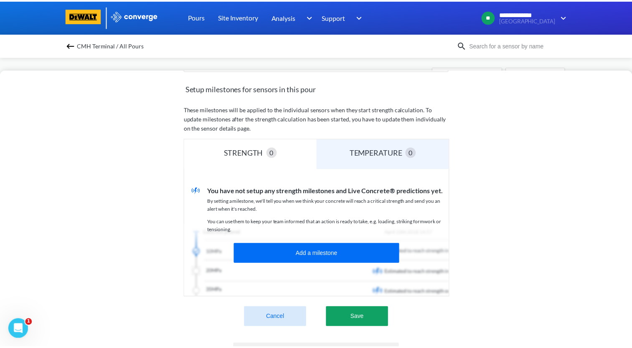
scroll to position [207, 0]
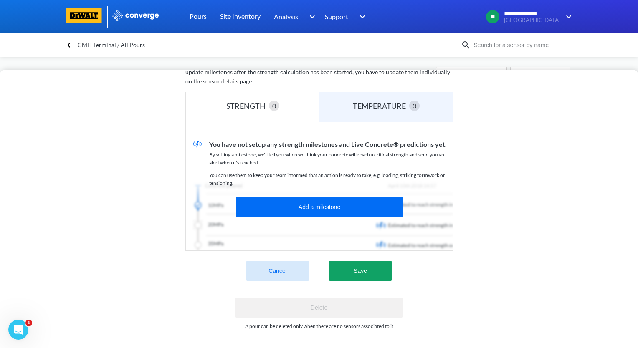
click at [68, 47] on img at bounding box center [71, 45] width 10 height 10
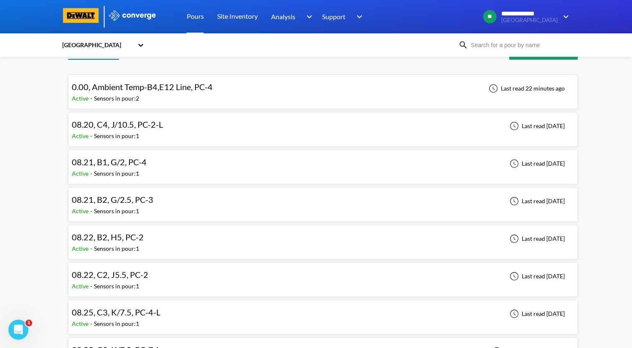
scroll to position [42, 0]
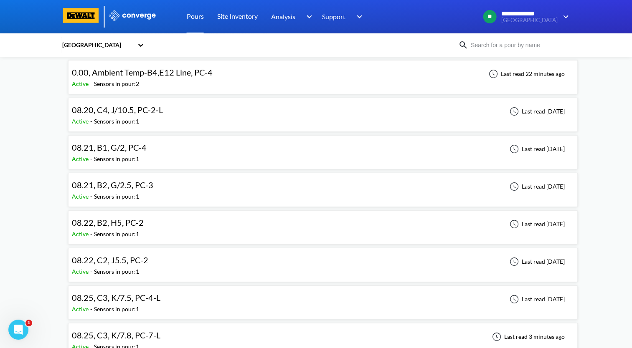
click at [355, 188] on div "08.21, B2, G/2.5, PC-3 Active - Sensors in pour: 1 Last read [DATE]" at bounding box center [323, 190] width 502 height 27
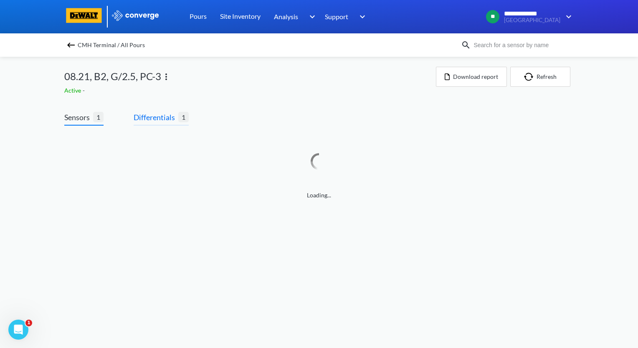
click at [169, 119] on span "Differentials" at bounding box center [156, 117] width 45 height 12
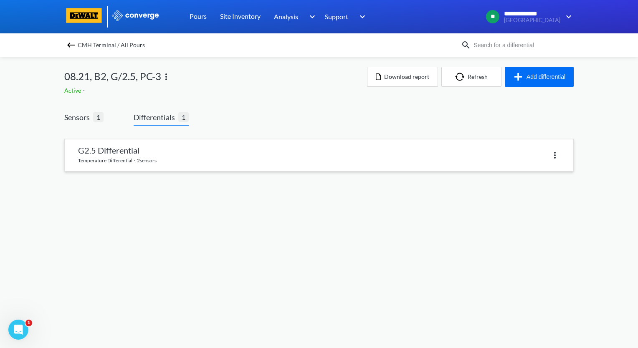
click at [204, 164] on link at bounding box center [319, 155] width 508 height 32
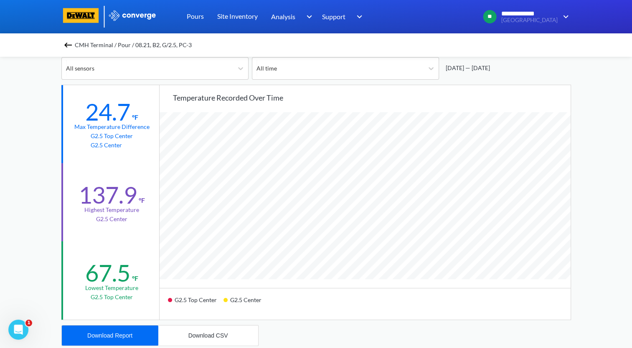
scroll to position [83, 0]
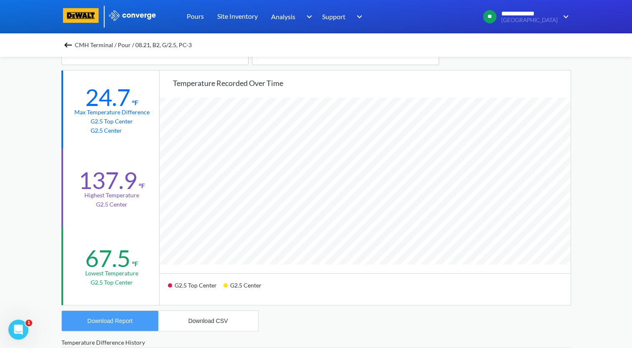
click at [129, 322] on div "Download Report" at bounding box center [109, 321] width 45 height 7
click at [69, 46] on img at bounding box center [68, 45] width 10 height 10
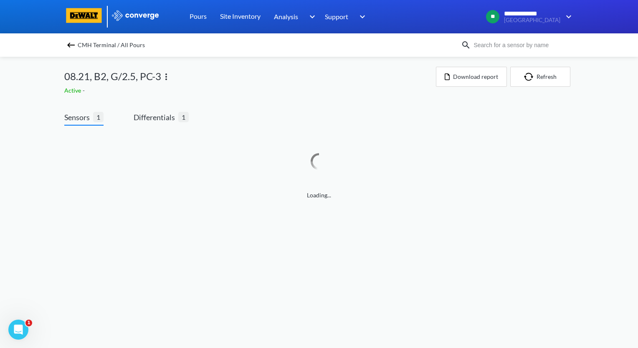
click at [166, 76] on img at bounding box center [166, 77] width 10 height 10
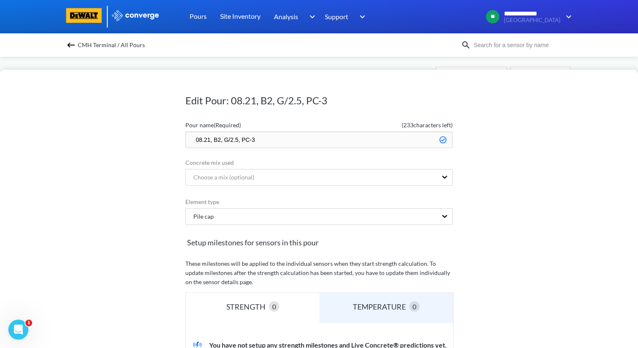
click at [192, 140] on input "08.21, B2, G/2.5, PC-3" at bounding box center [318, 139] width 267 height 17
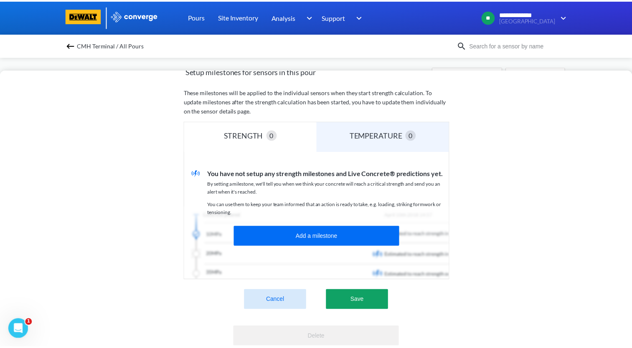
scroll to position [207, 0]
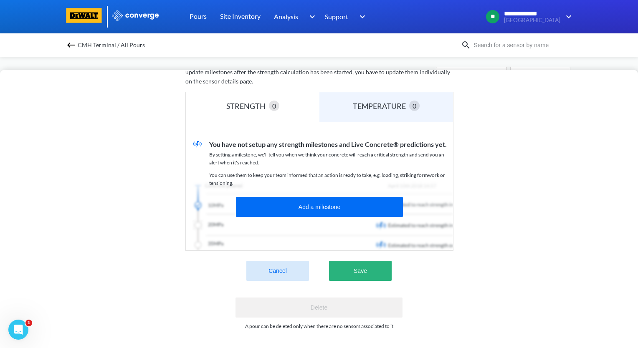
type input "zzz.08.21, B2, G/2.5, PC-3"
click at [352, 267] on button "Save" at bounding box center [360, 271] width 63 height 20
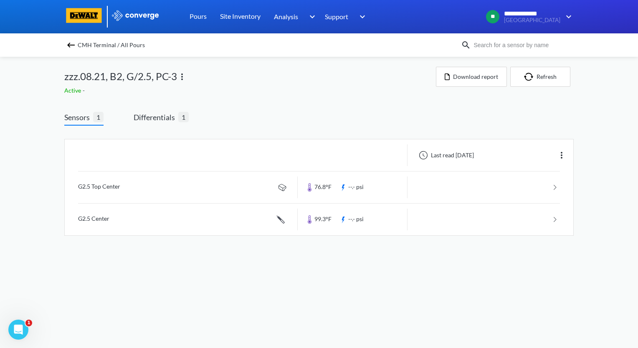
click at [70, 43] on img at bounding box center [71, 45] width 10 height 10
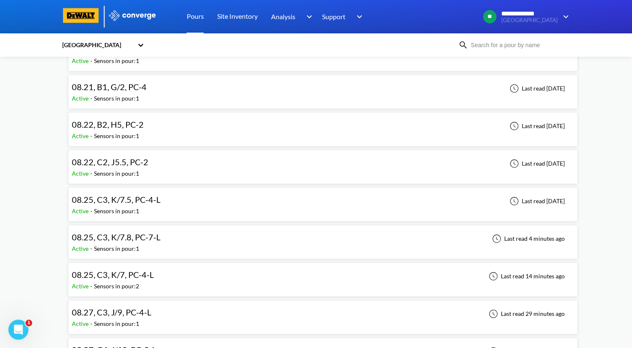
scroll to position [83, 0]
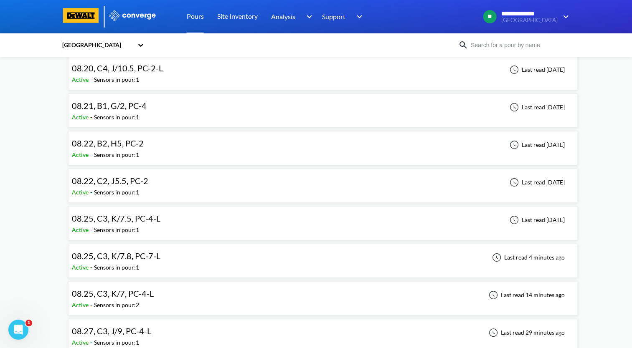
click at [250, 149] on div "08.22, B2, H5, PC-2 Active - Sensors in pour: 1 Last read [DATE]" at bounding box center [323, 148] width 502 height 27
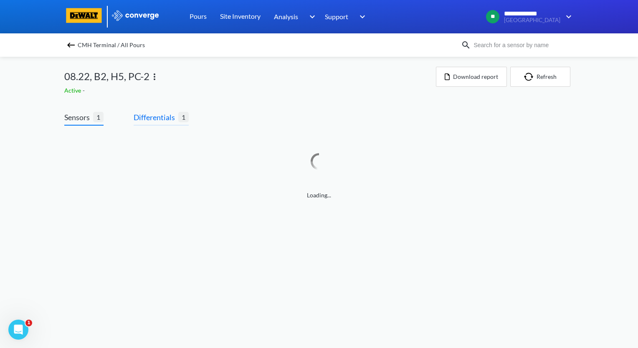
click at [156, 116] on span "Differentials" at bounding box center [156, 117] width 45 height 12
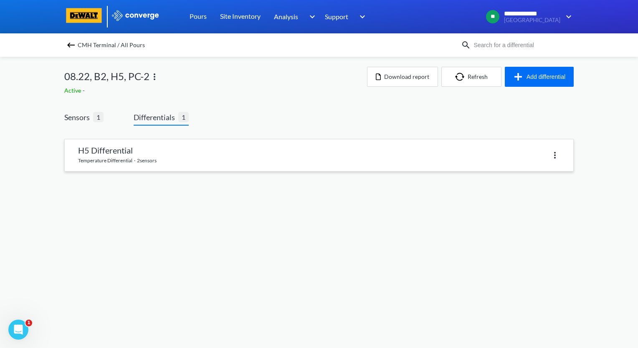
click at [161, 153] on link at bounding box center [319, 155] width 508 height 32
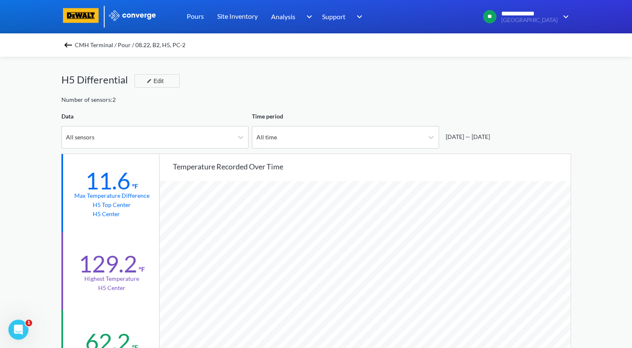
scroll to position [42, 0]
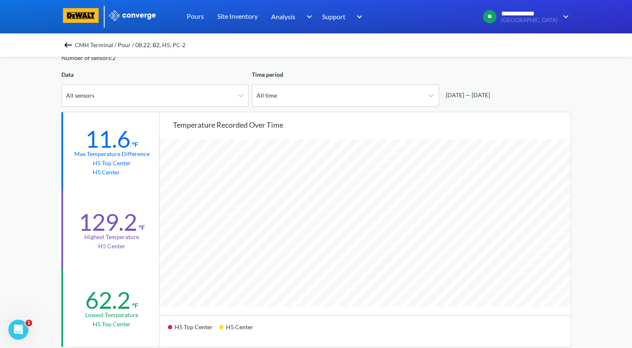
click at [68, 42] on img at bounding box center [68, 45] width 10 height 10
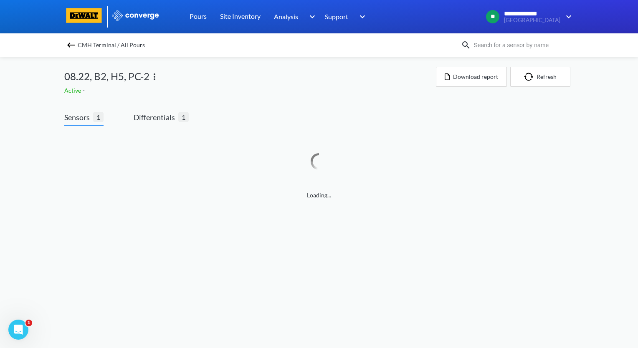
click at [68, 44] on img at bounding box center [71, 45] width 10 height 10
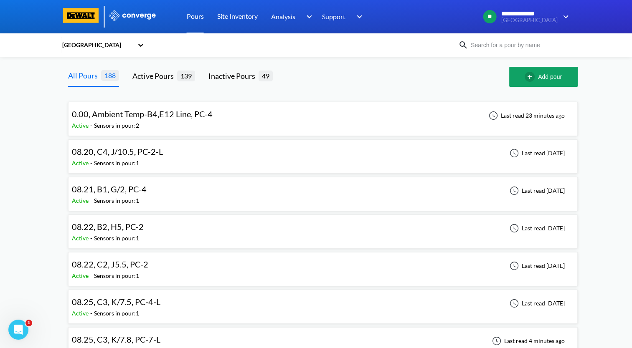
click at [184, 195] on div "08.21, B1, G/2, PC-4 Active - Sensors in pour: 1 Last read [DATE]" at bounding box center [323, 194] width 502 height 27
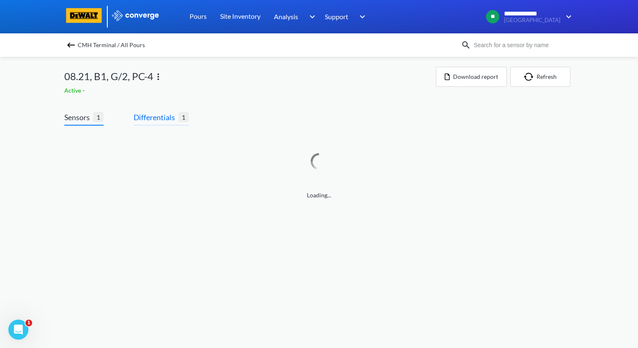
click at [161, 116] on span "Differentials" at bounding box center [156, 117] width 45 height 12
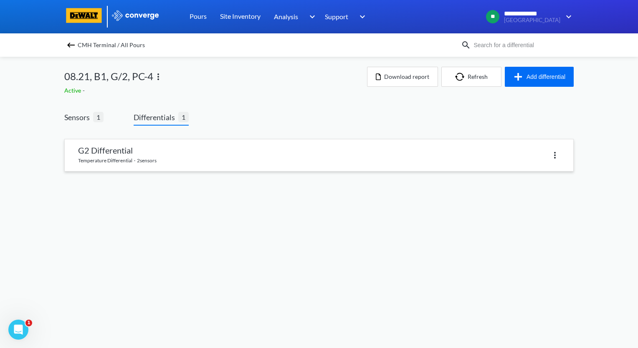
click at [157, 156] on link at bounding box center [319, 155] width 508 height 32
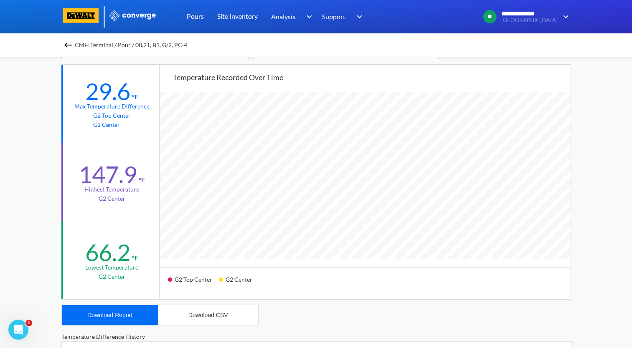
scroll to position [125, 0]
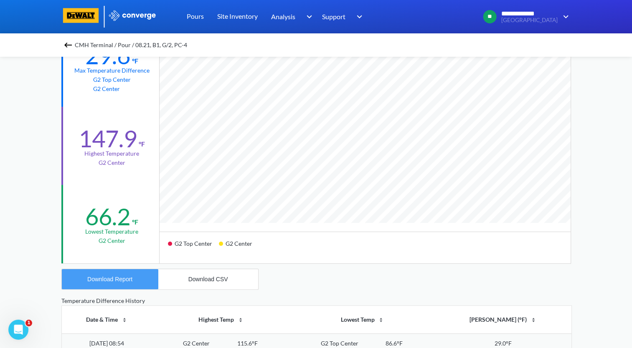
click at [127, 278] on div "Download Report" at bounding box center [109, 279] width 45 height 7
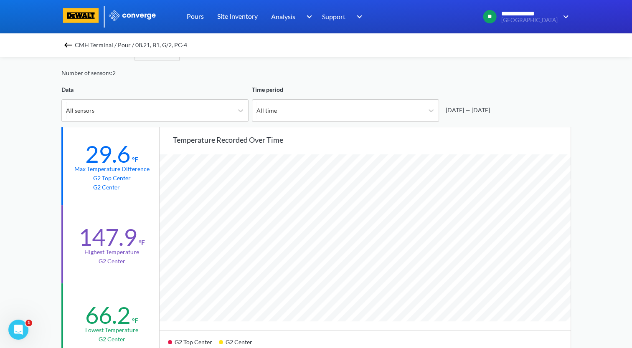
scroll to position [42, 0]
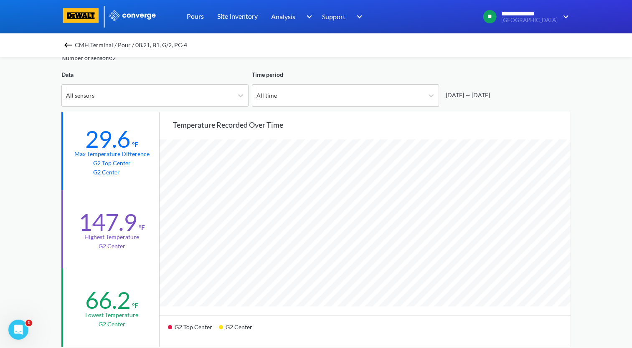
click at [69, 42] on img at bounding box center [68, 45] width 10 height 10
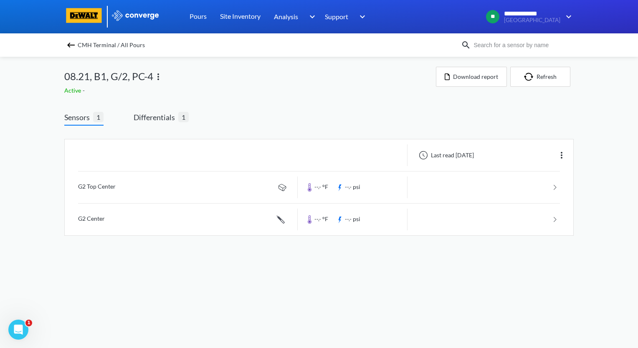
click at [156, 76] on img at bounding box center [158, 77] width 10 height 10
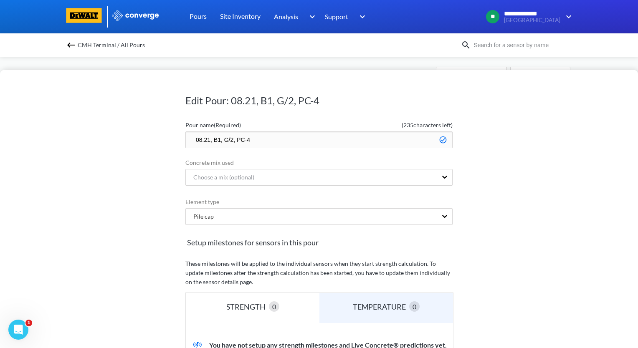
click at [192, 139] on input "08.21, B1, G/2, PC-4" at bounding box center [318, 139] width 267 height 17
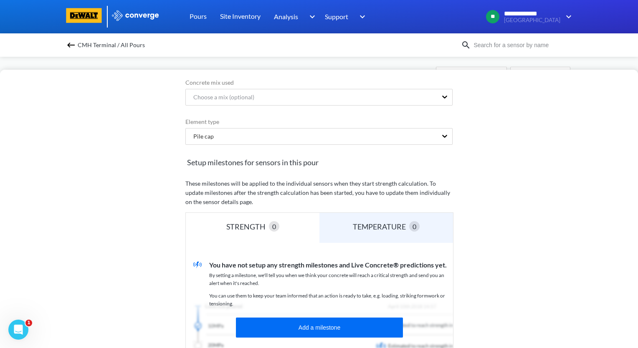
scroll to position [167, 0]
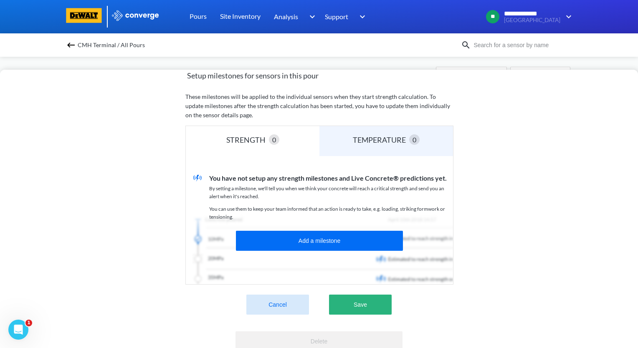
type input "zzz.08.21, B1, G/2, PC-4"
click at [364, 304] on button "Save" at bounding box center [360, 305] width 63 height 20
